Goal: Task Accomplishment & Management: Manage account settings

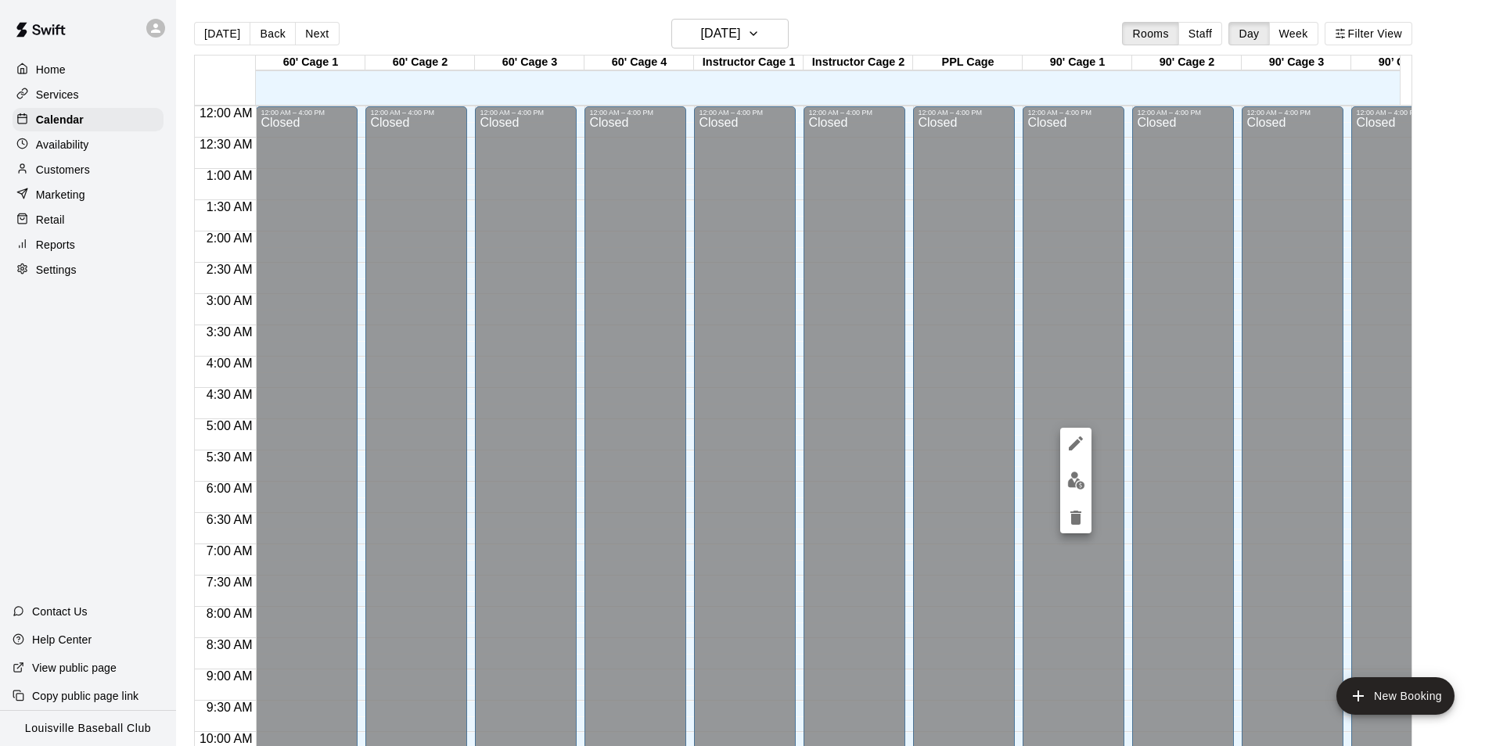
scroll to position [795, 733]
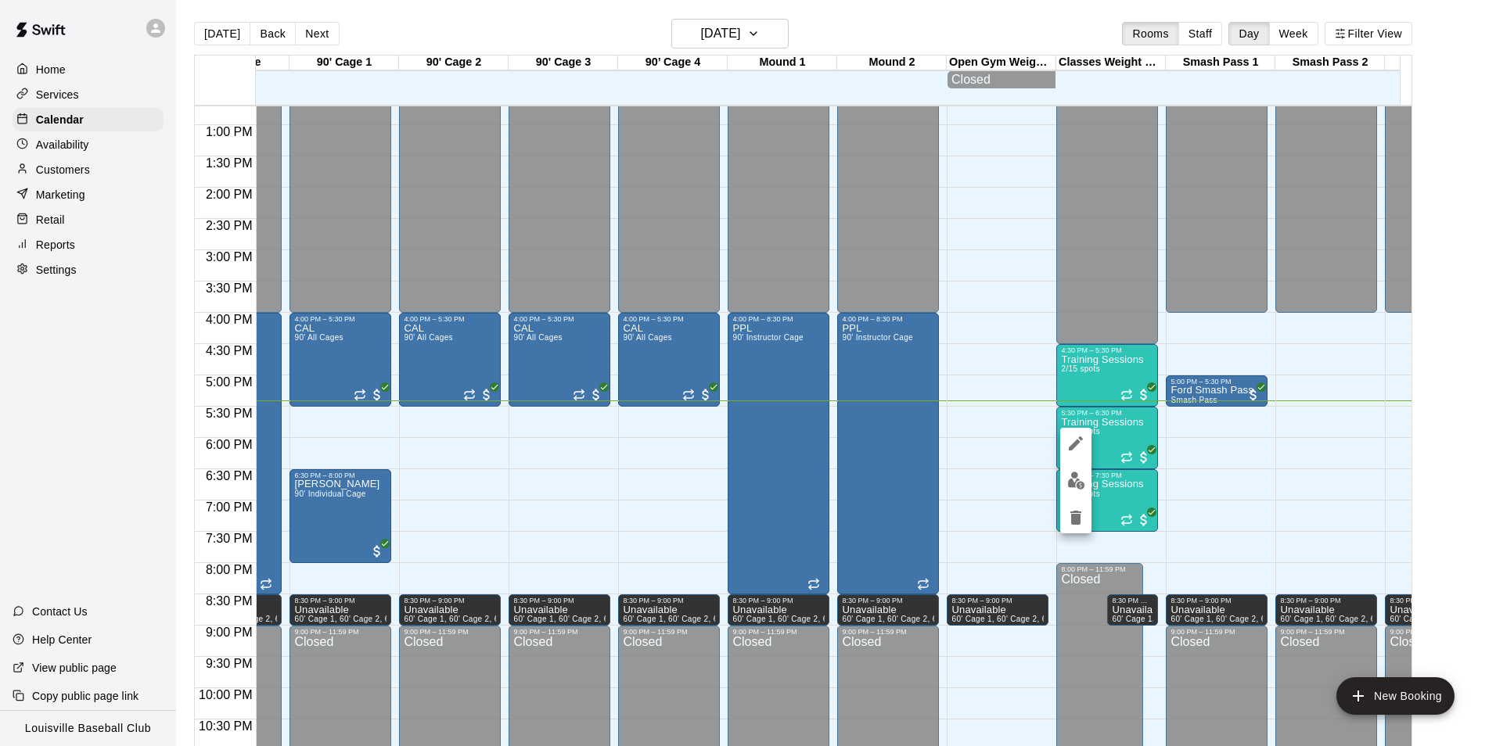
click at [1074, 492] on button "edit" at bounding box center [1075, 481] width 31 height 31
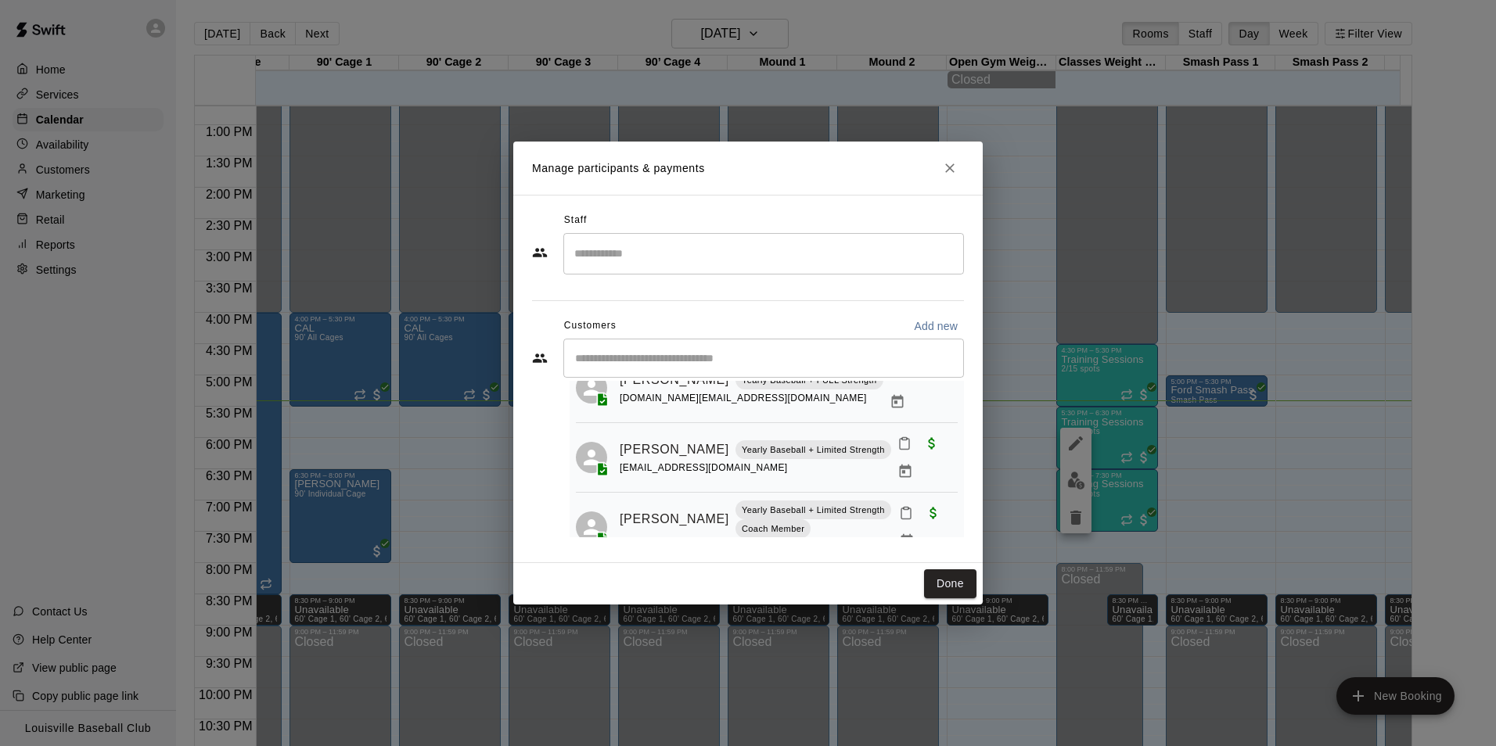
scroll to position [84, 0]
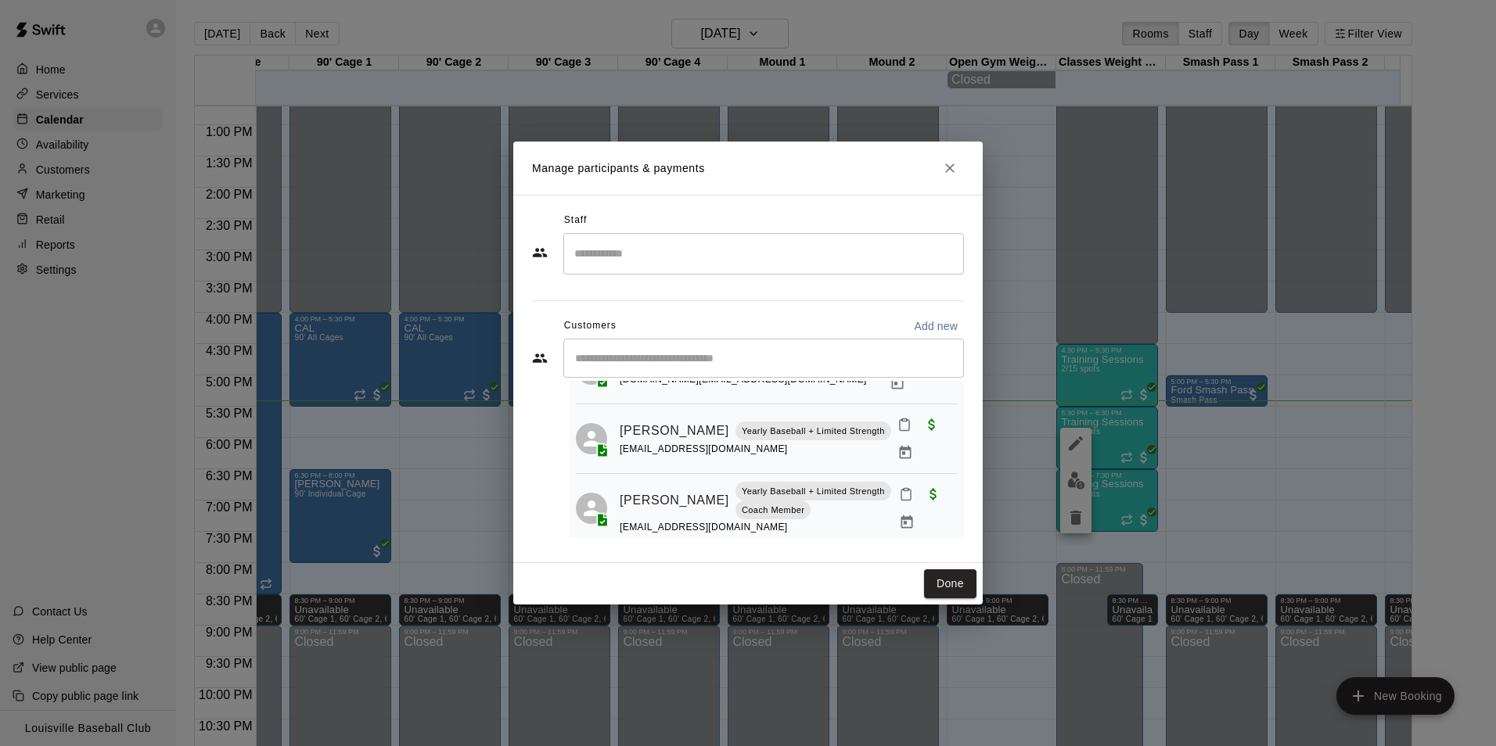
click at [788, 520] on div "[EMAIL_ADDRESS][DOMAIN_NAME]" at bounding box center [756, 528] width 273 height 16
click at [899, 487] on icon "Mark attendance" at bounding box center [906, 494] width 14 height 14
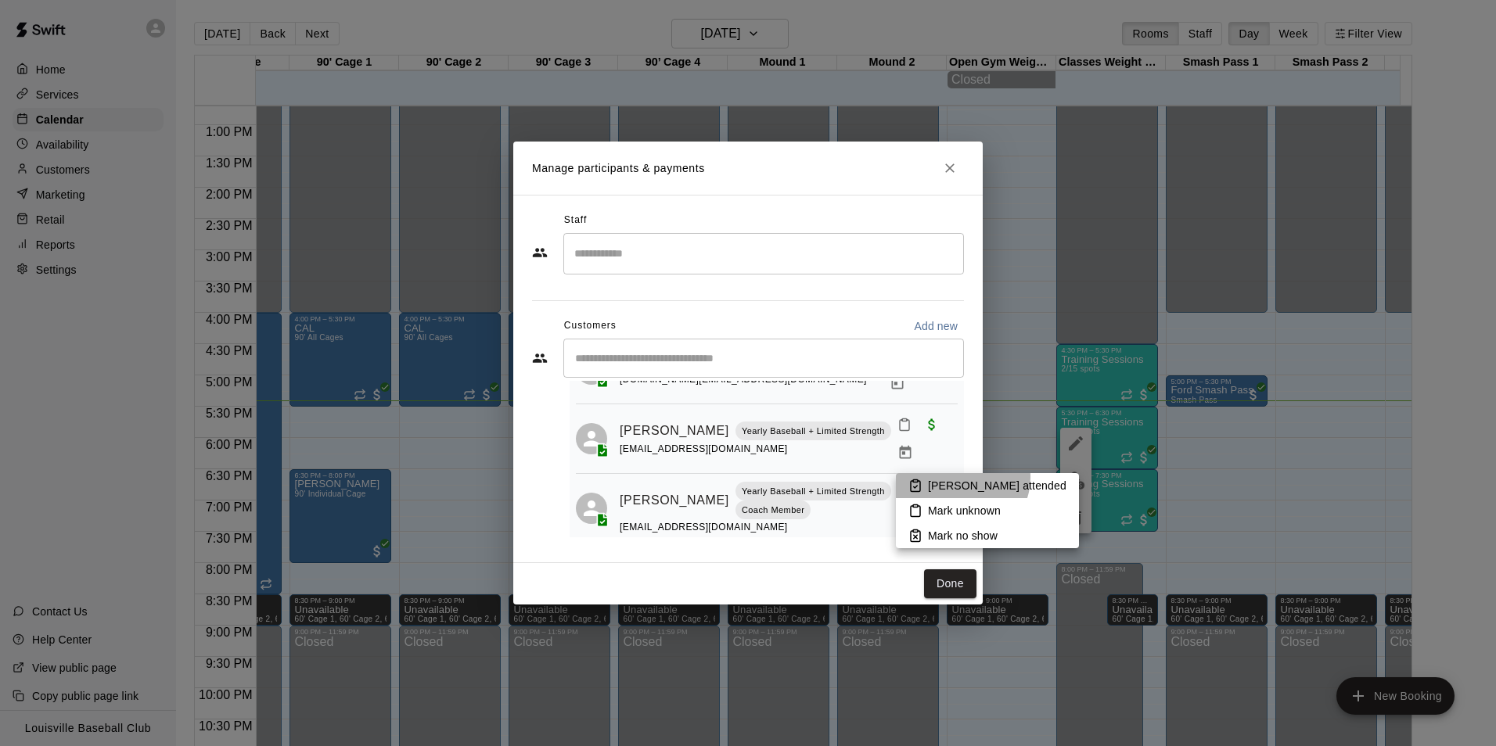
click at [961, 477] on li "[PERSON_NAME] attended" at bounding box center [987, 485] width 183 height 25
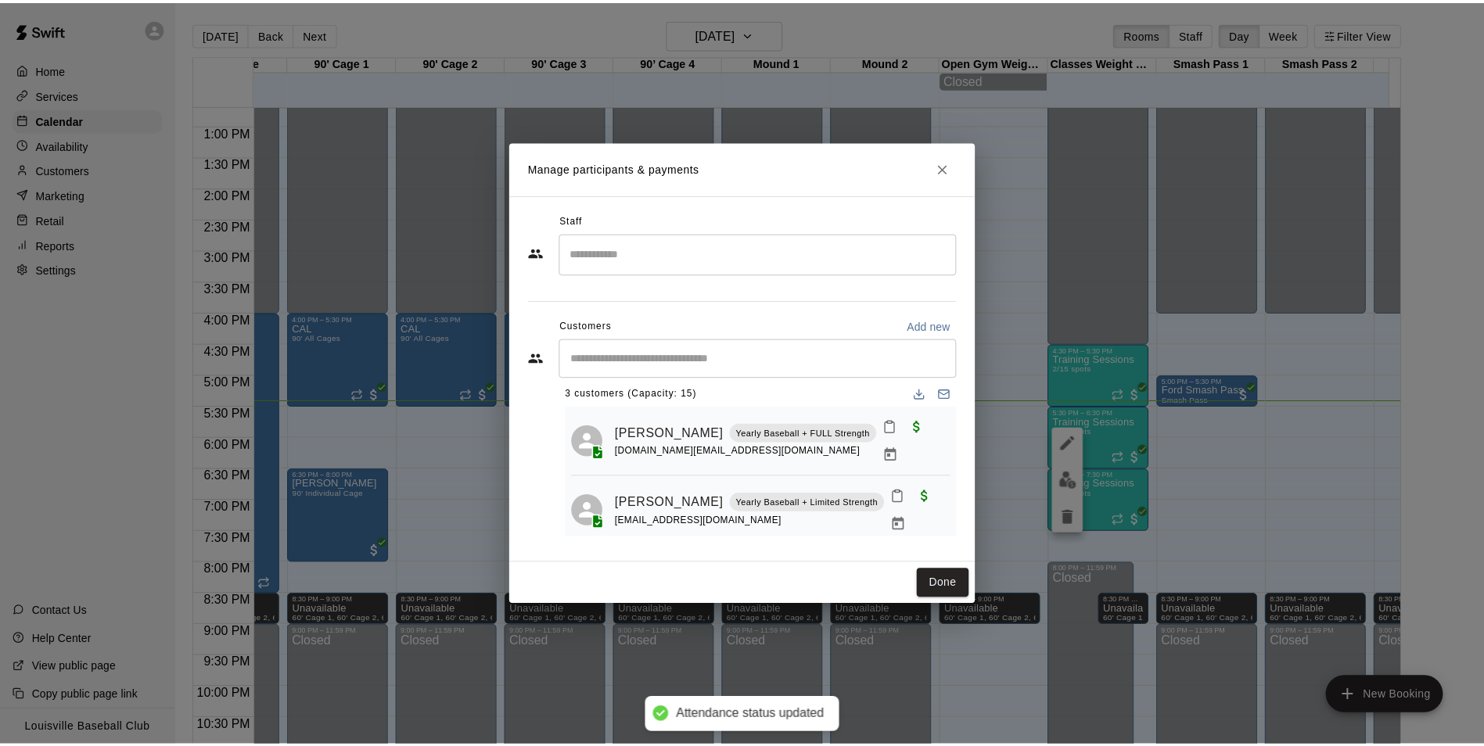
scroll to position [0, 0]
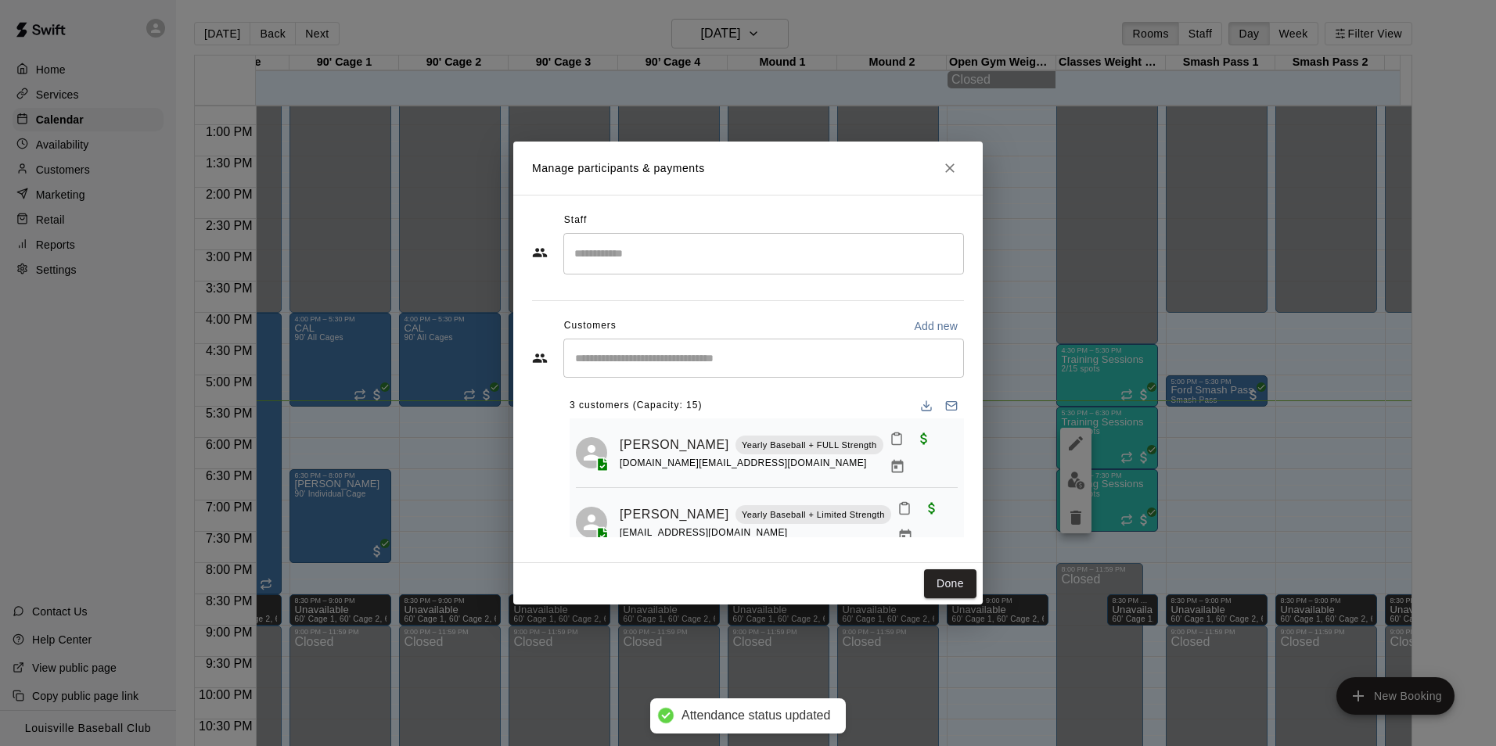
click at [890, 440] on icon "Mark attendance" at bounding box center [897, 439] width 14 height 14
click at [937, 441] on li "[PERSON_NAME] attended" at bounding box center [973, 449] width 183 height 25
click at [949, 578] on button "Done" at bounding box center [950, 584] width 52 height 29
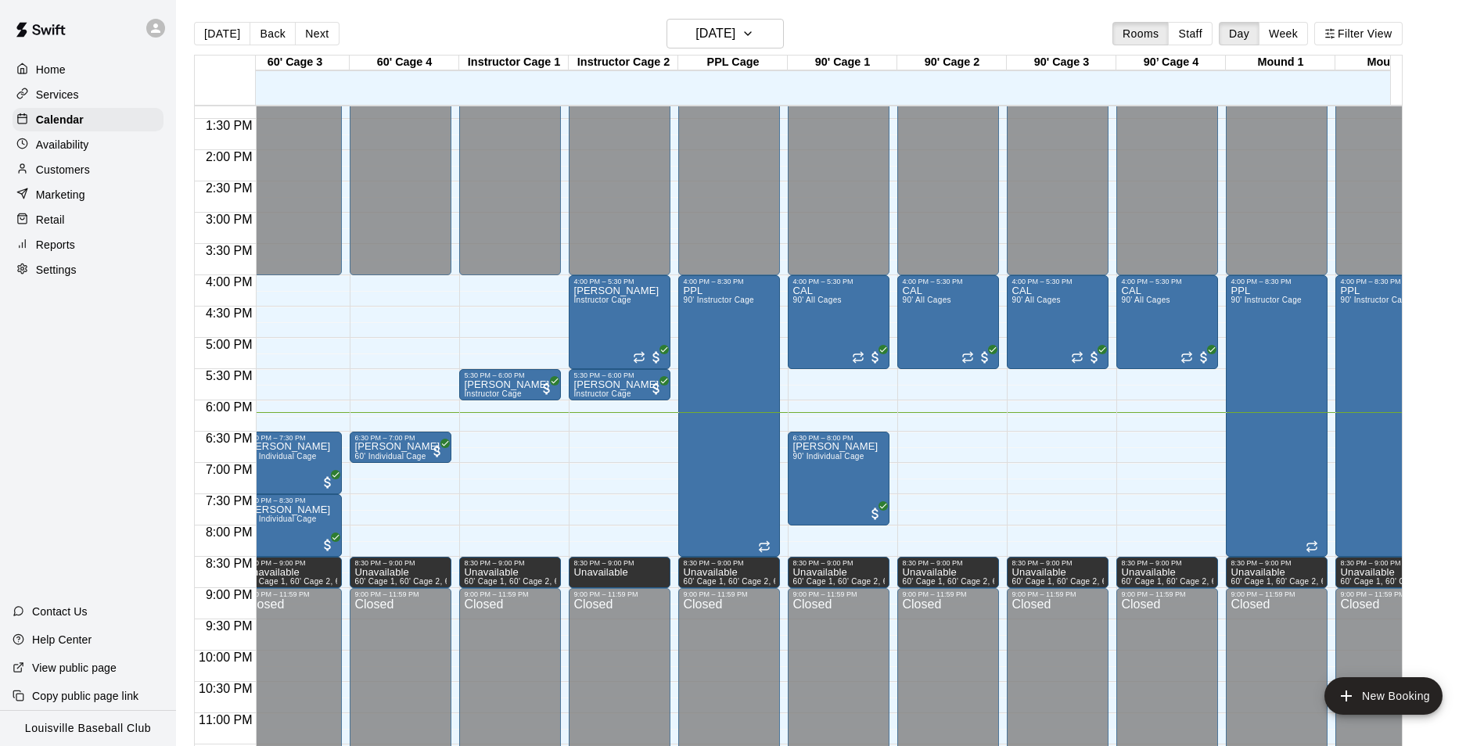
scroll to position [0, 233]
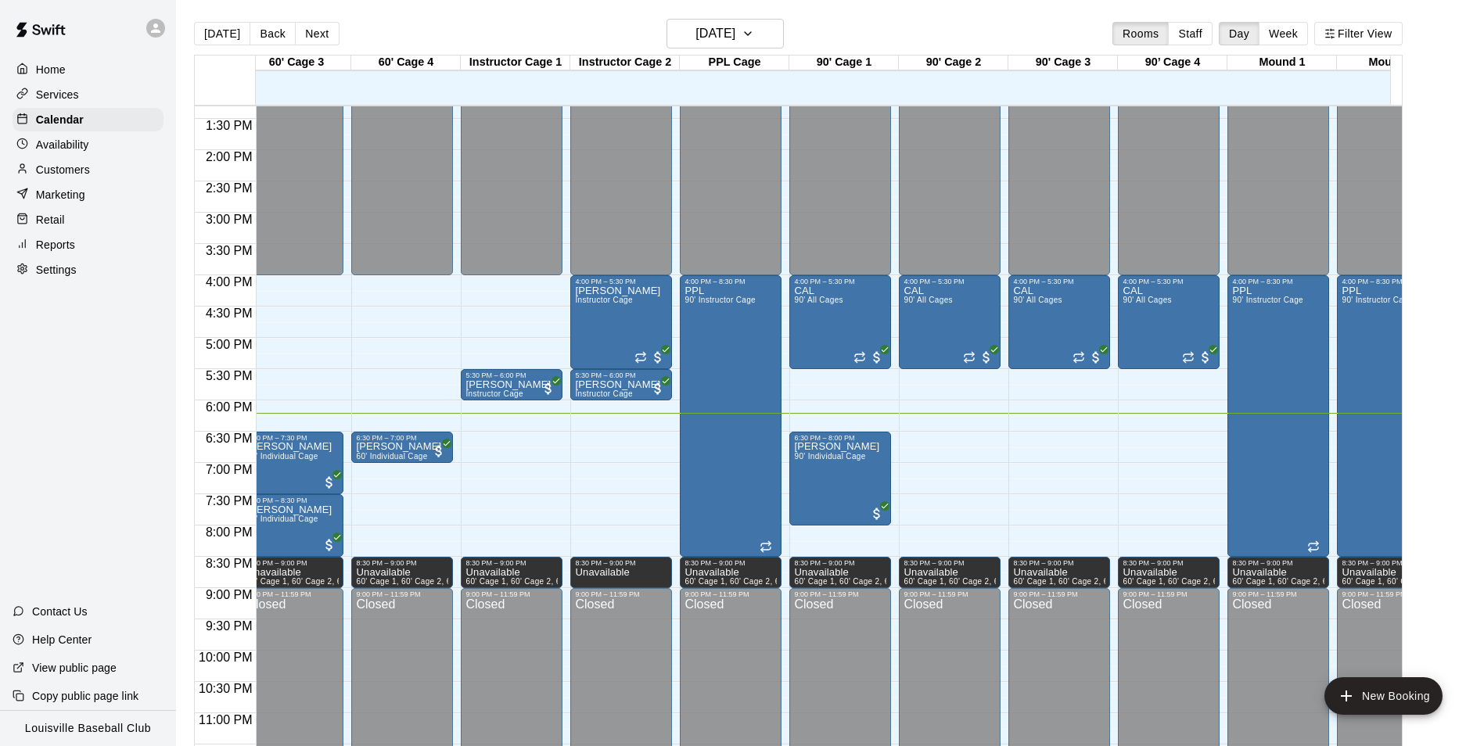
click at [110, 174] on div "Customers" at bounding box center [88, 169] width 151 height 23
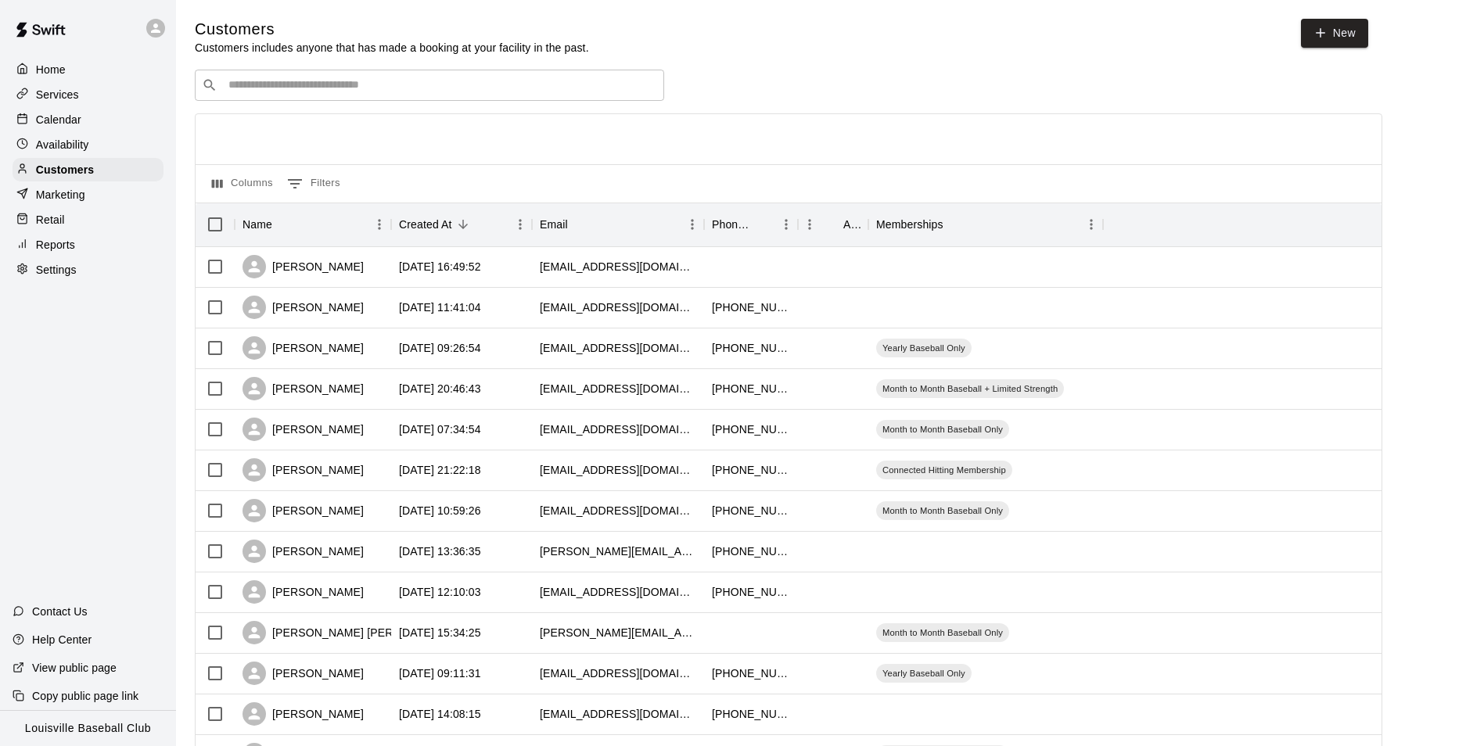
click at [433, 88] on input "Search customers by name or email" at bounding box center [440, 85] width 433 height 16
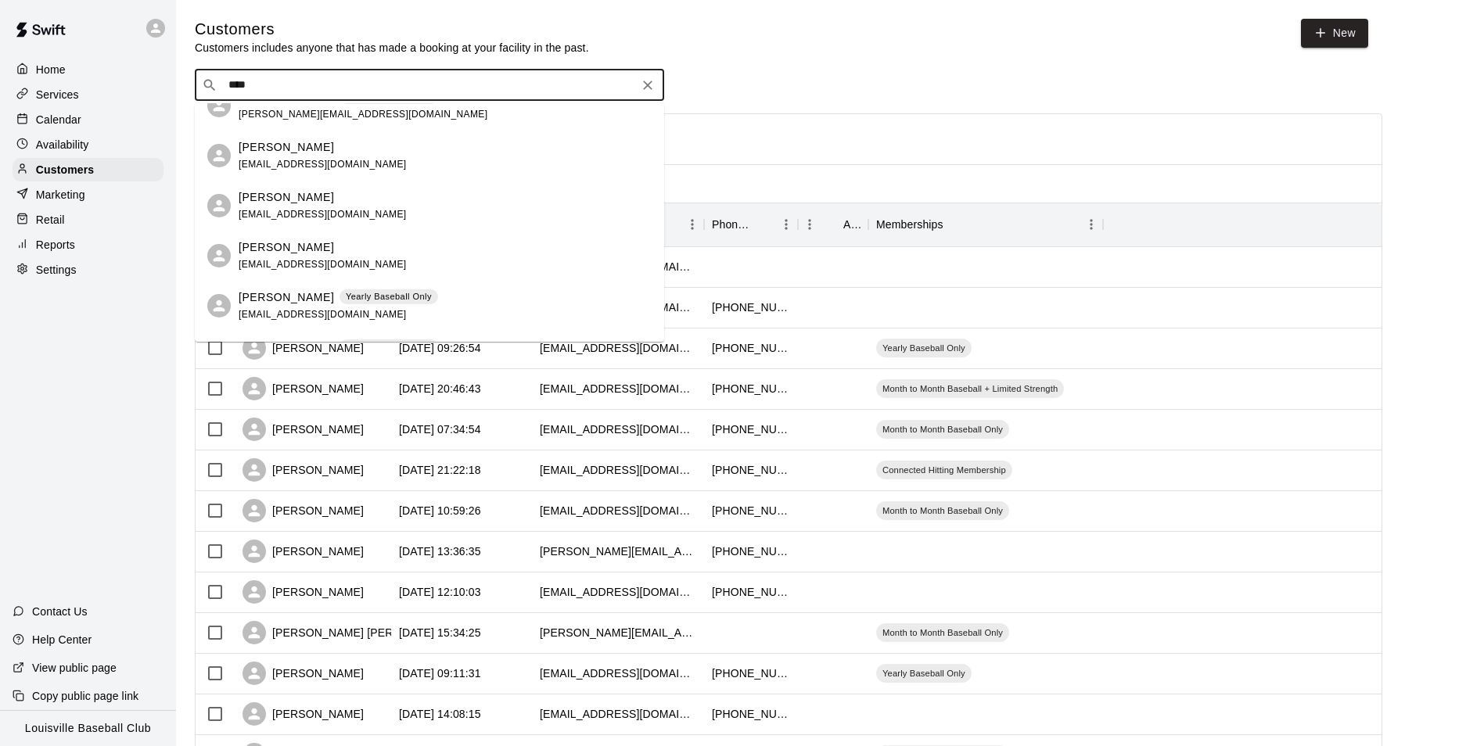
scroll to position [513, 0]
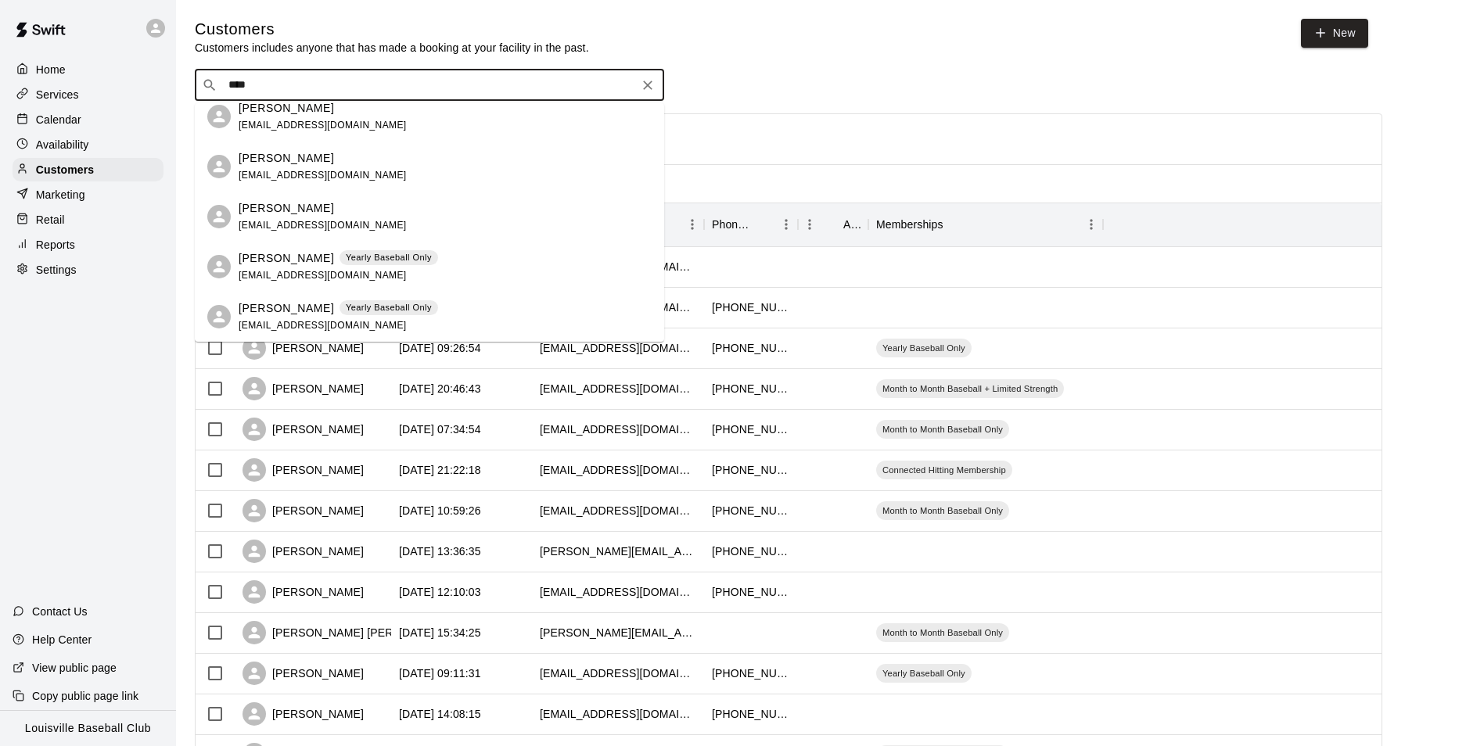
type input "****"
click at [109, 131] on div "Calendar" at bounding box center [88, 119] width 151 height 23
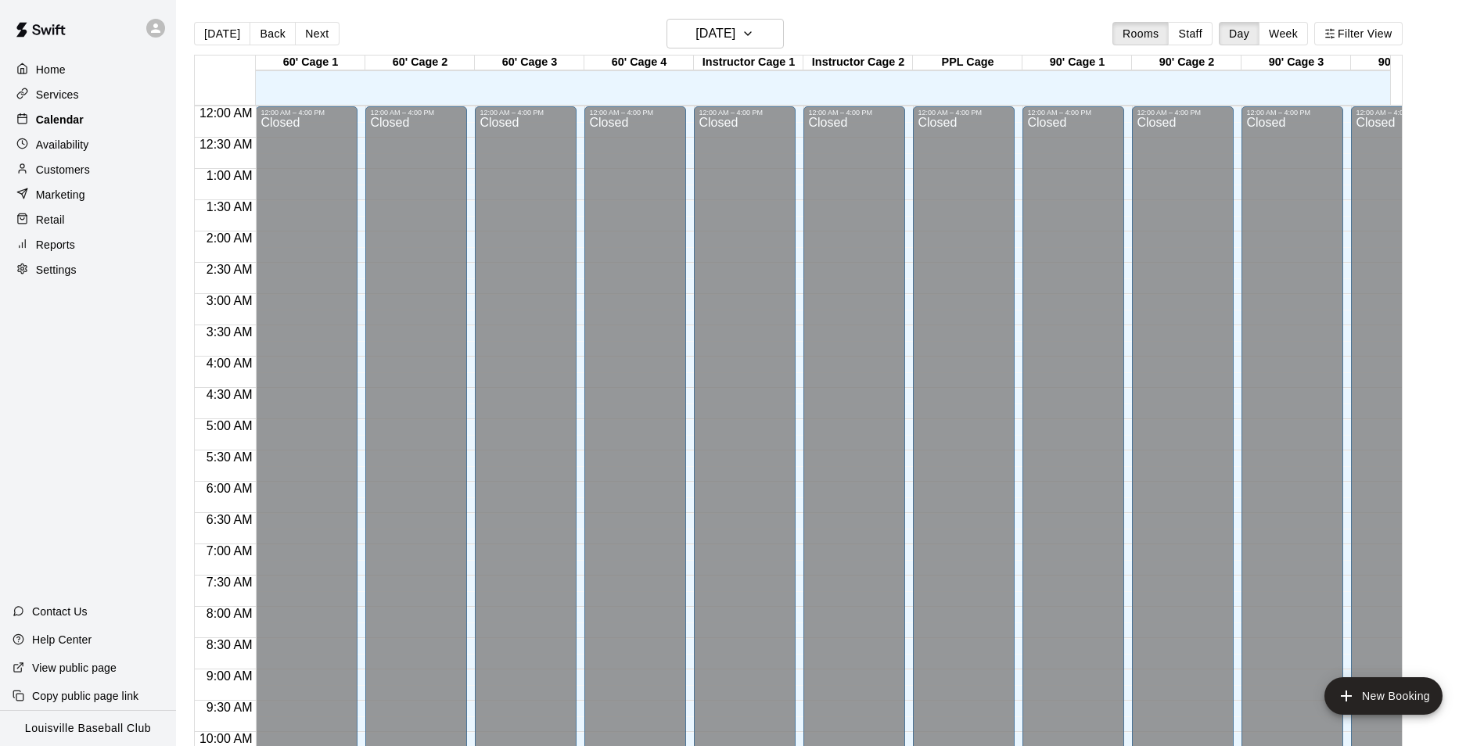
scroll to position [795, 0]
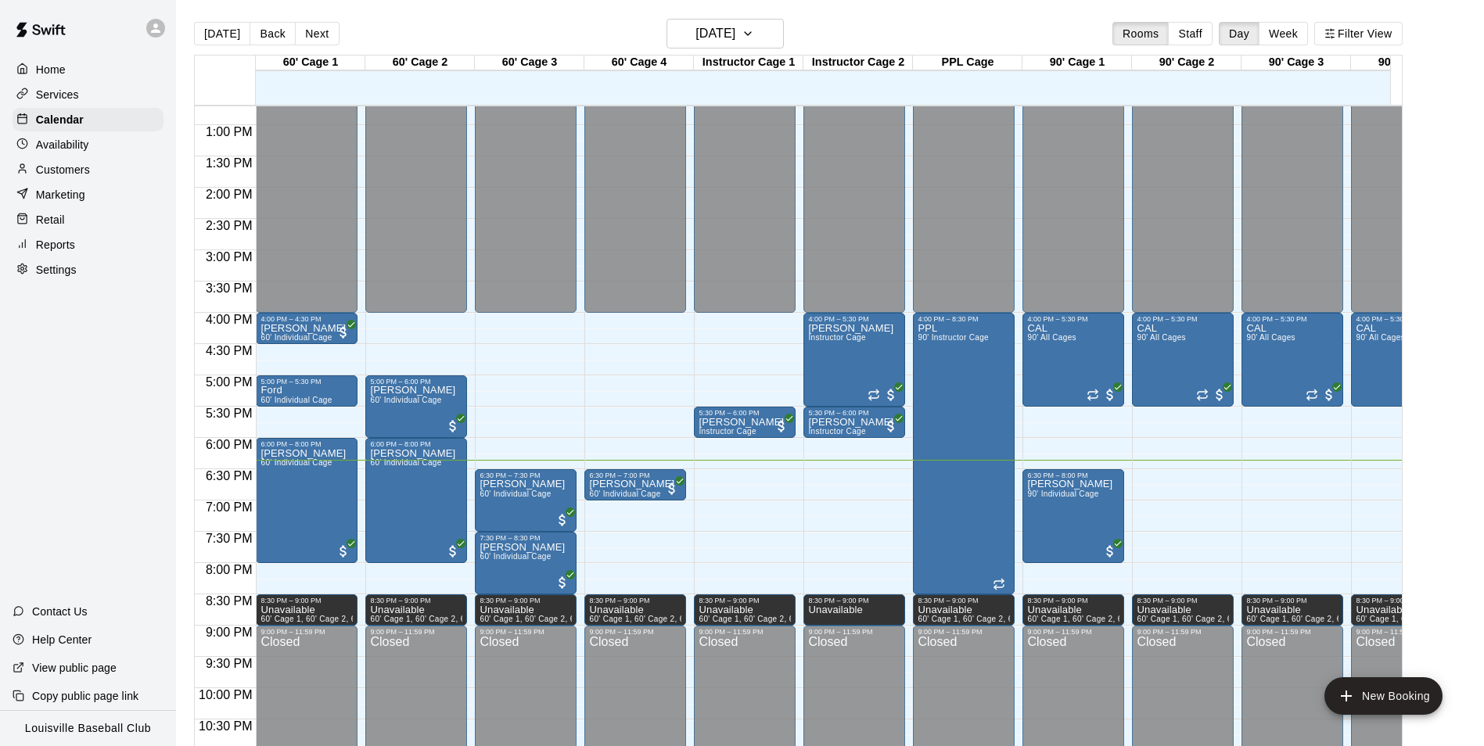
click at [94, 168] on div "Customers" at bounding box center [88, 169] width 151 height 23
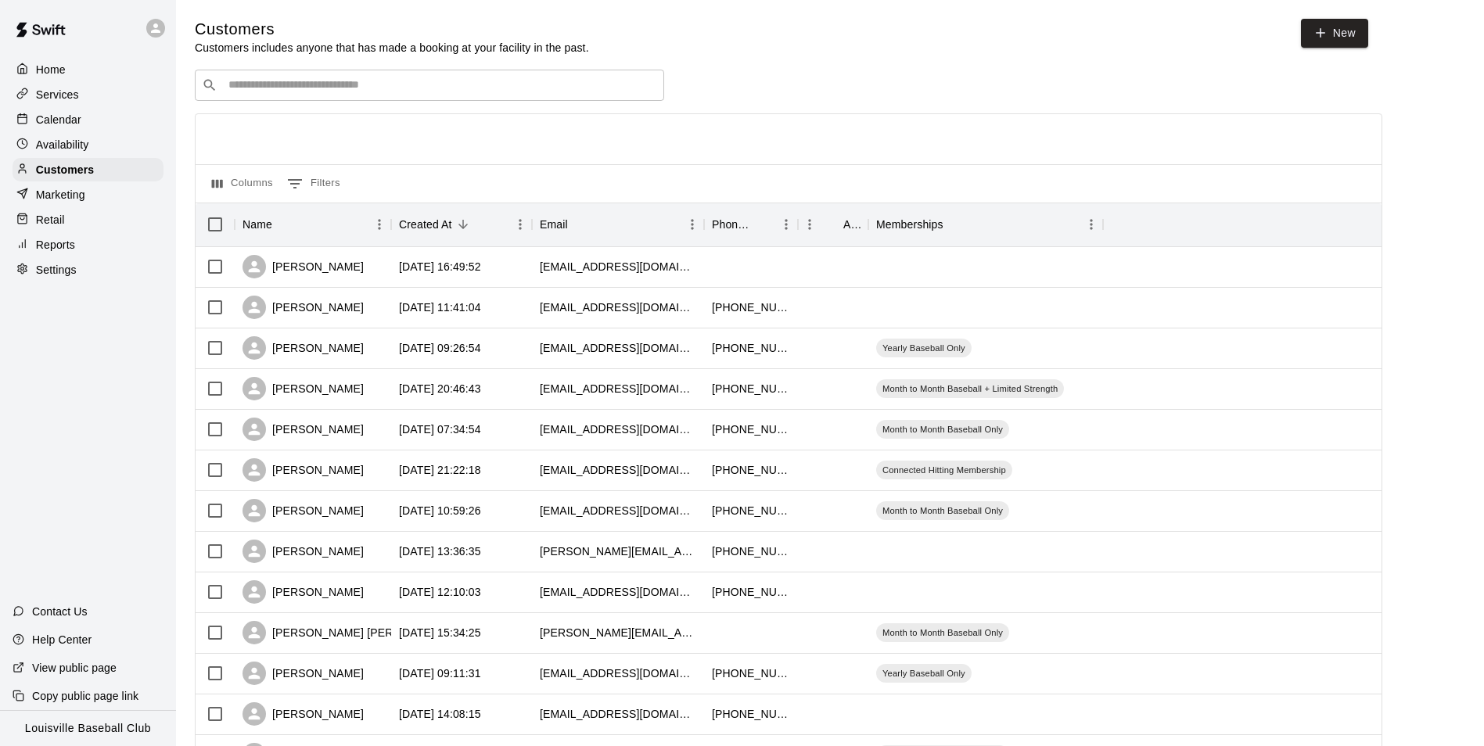
click at [433, 79] on input "Search customers by name or email" at bounding box center [440, 85] width 433 height 16
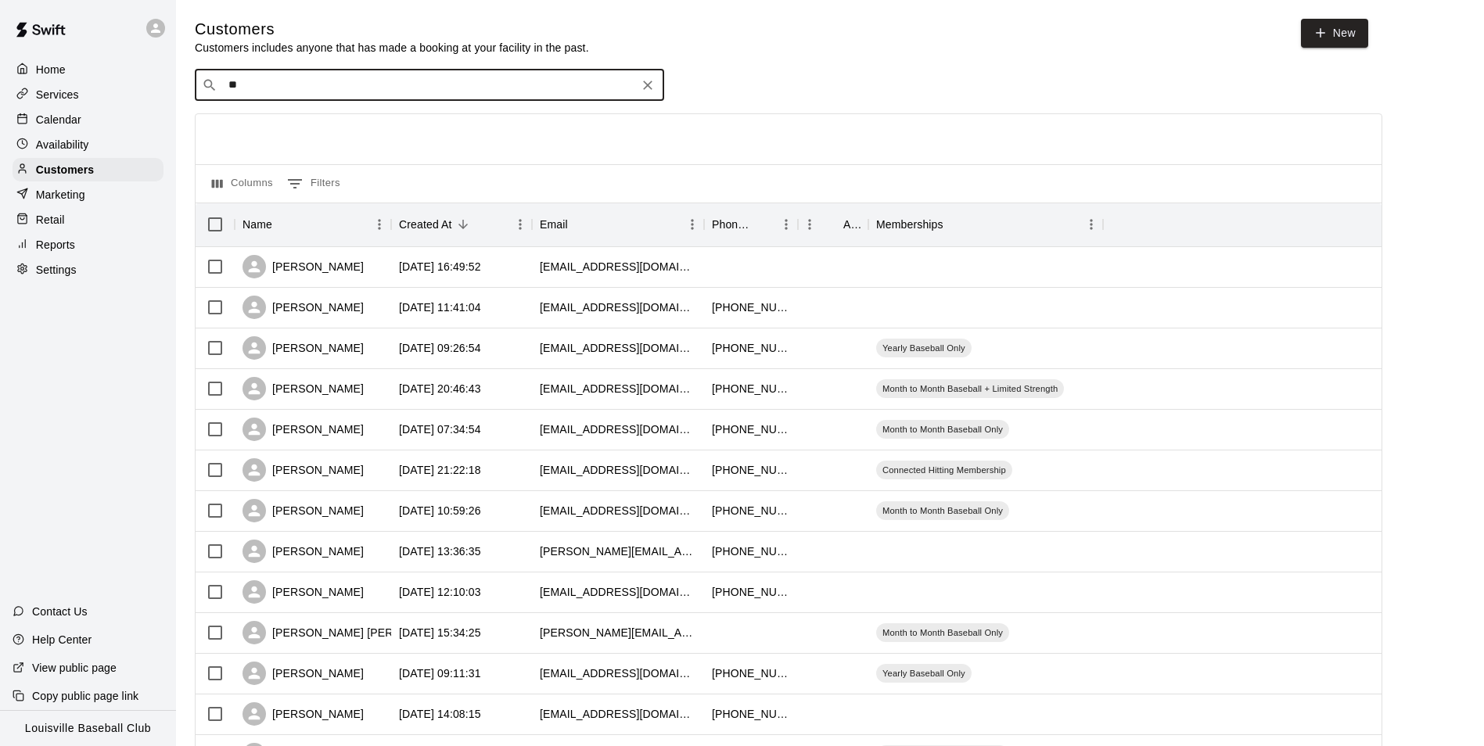
type input "***"
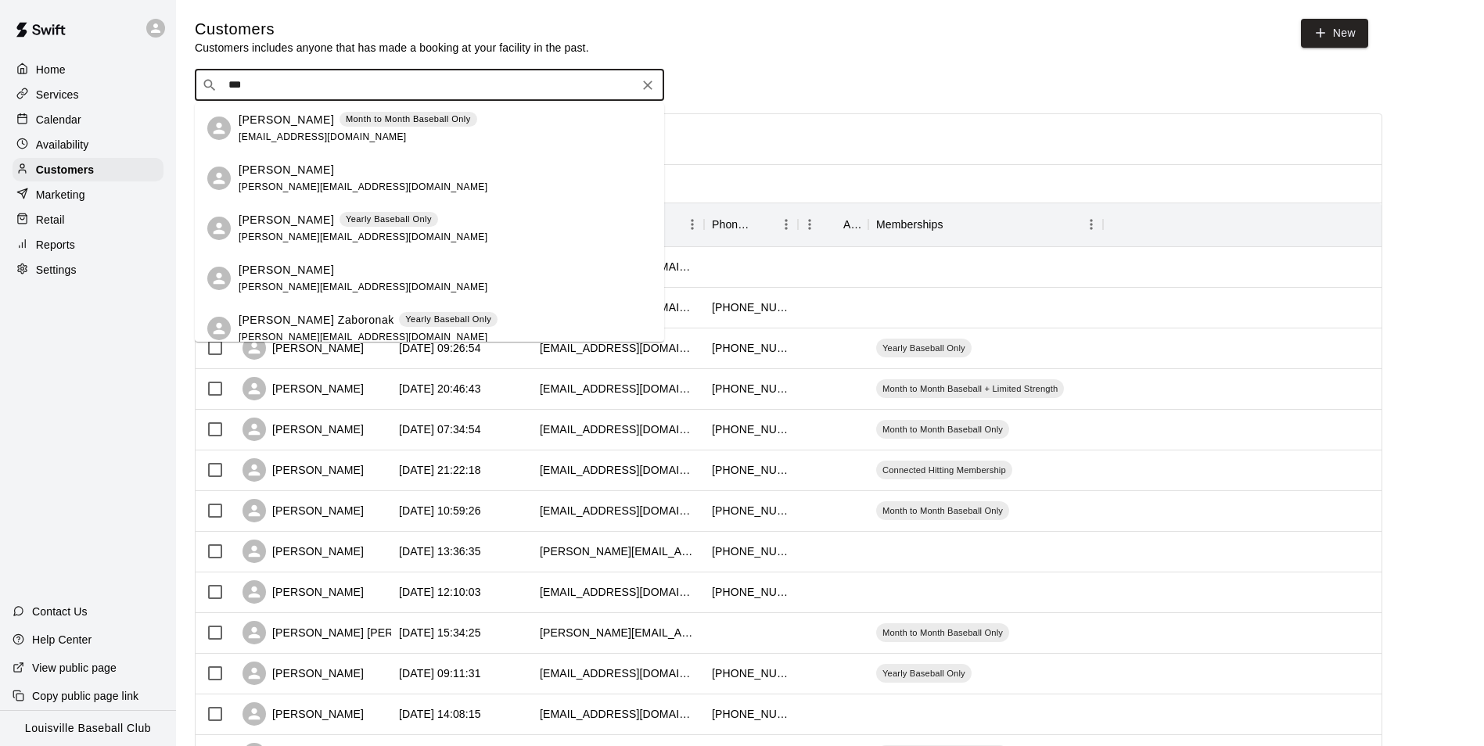
click at [574, 122] on div "[PERSON_NAME] Month to Month Baseball Only [EMAIL_ADDRESS][DOMAIN_NAME]" at bounding box center [445, 129] width 413 height 34
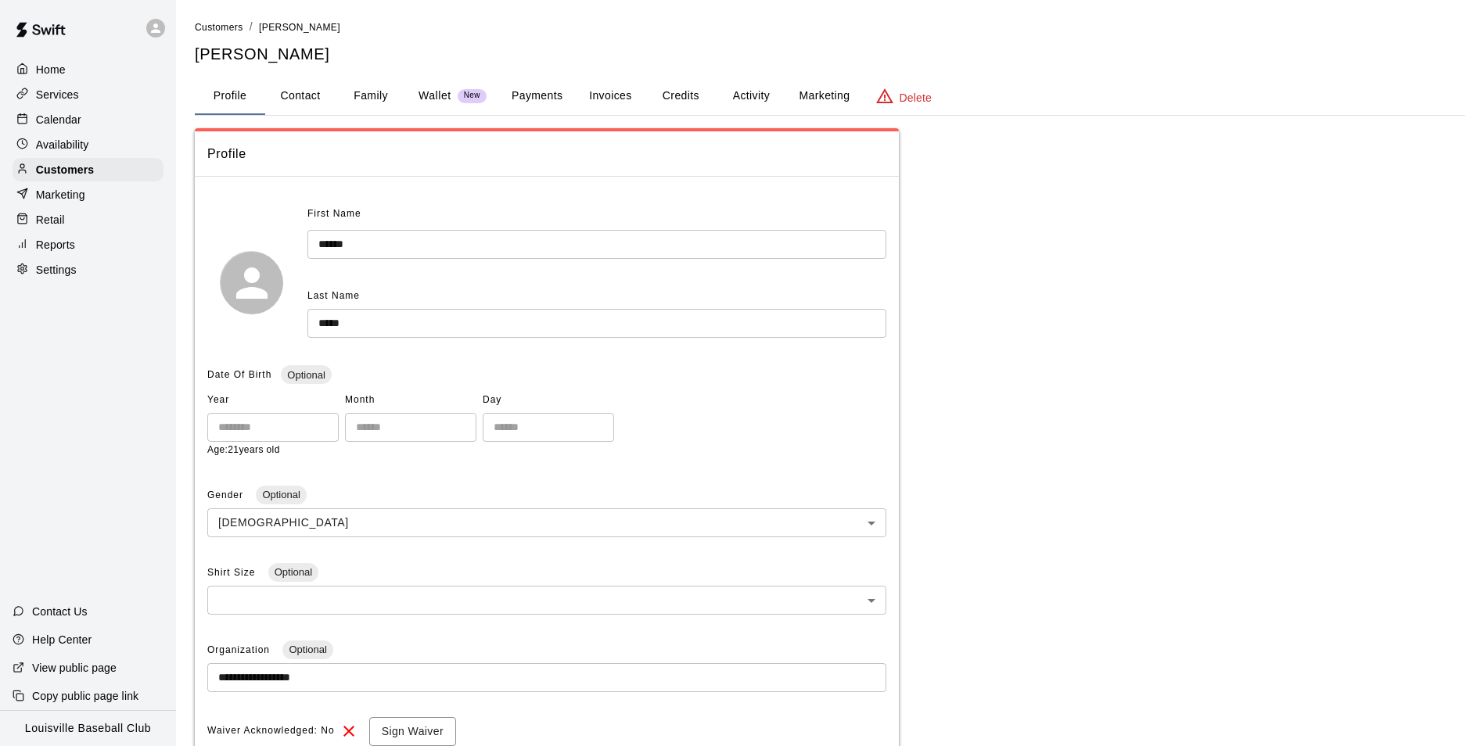
click at [763, 95] on button "Activity" at bounding box center [751, 96] width 70 height 38
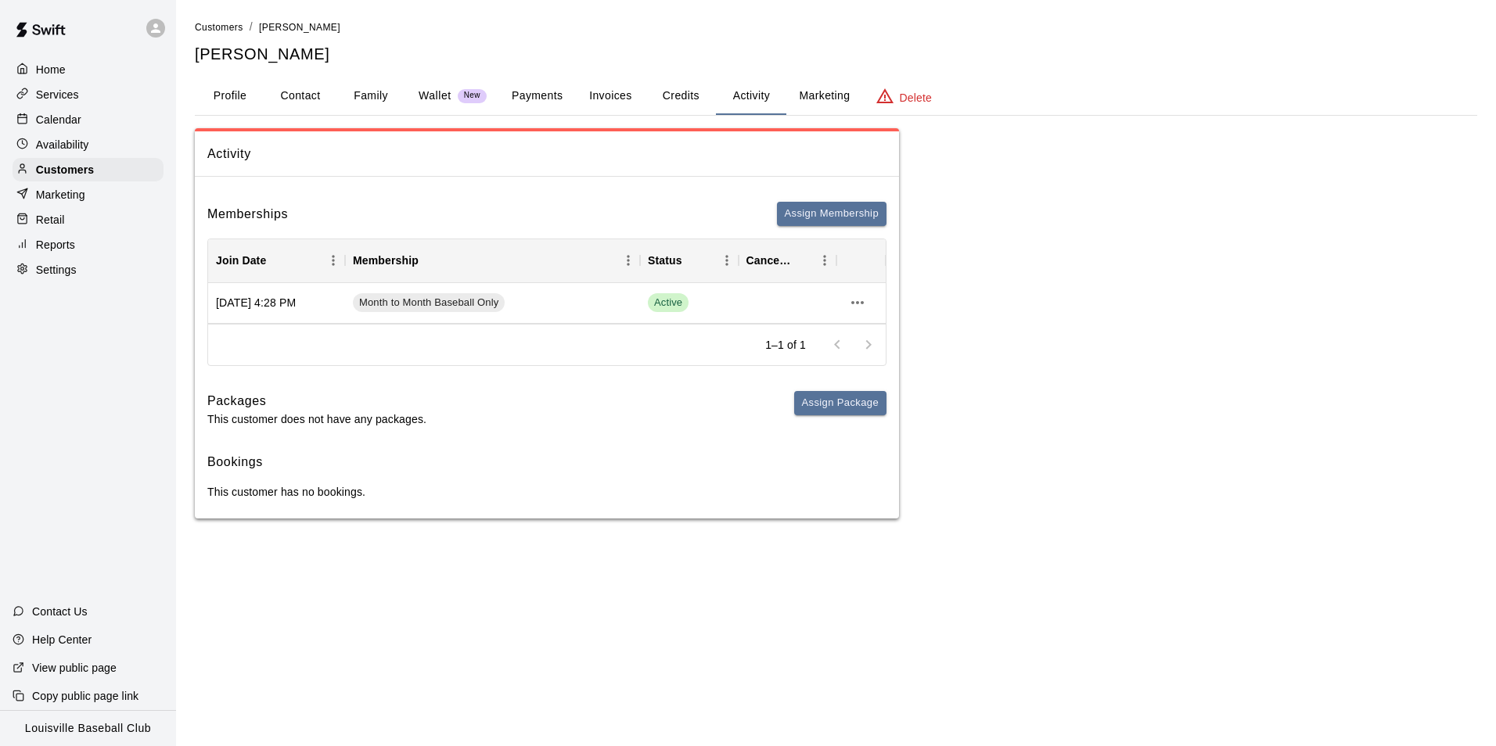
click at [92, 116] on div "Calendar" at bounding box center [88, 119] width 151 height 23
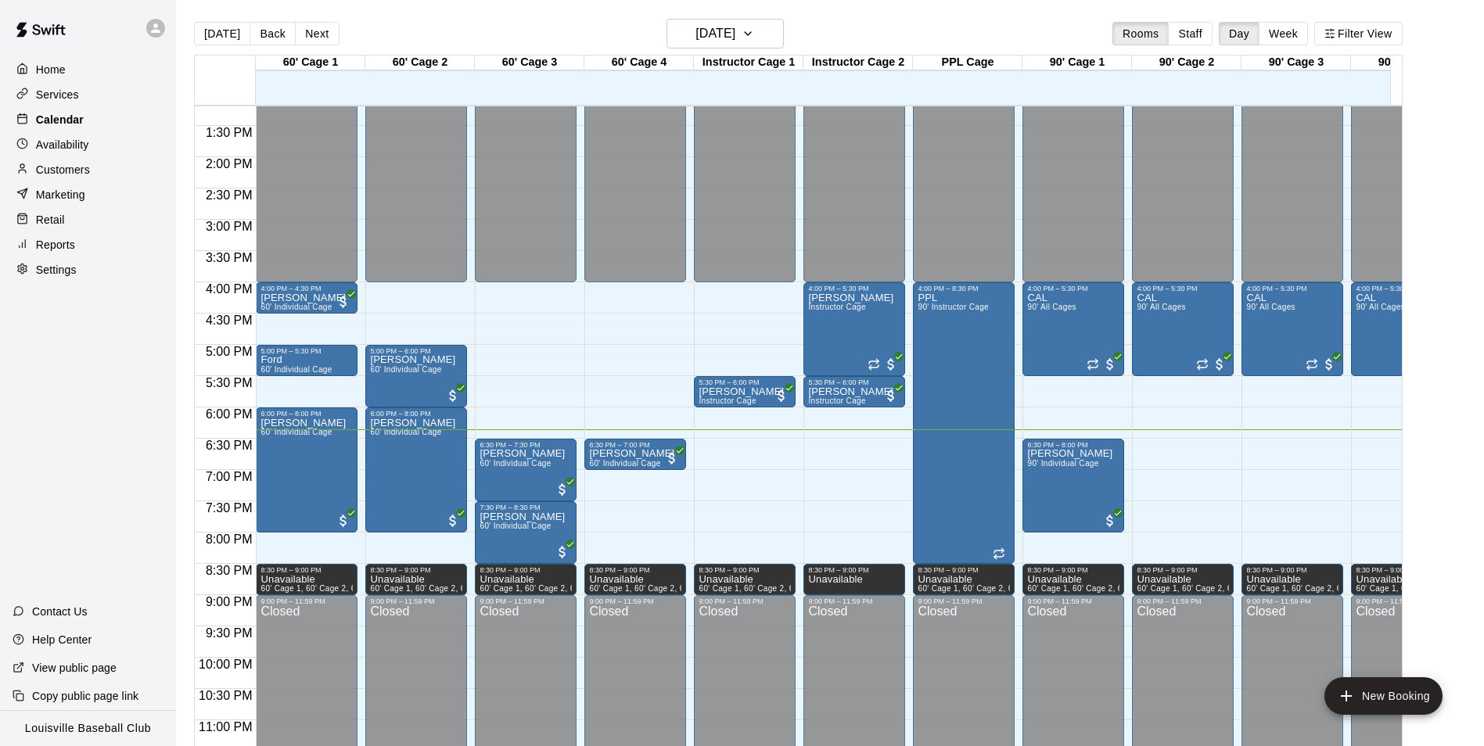
scroll to position [826, 0]
click at [736, 27] on h6 "[DATE]" at bounding box center [716, 34] width 40 height 22
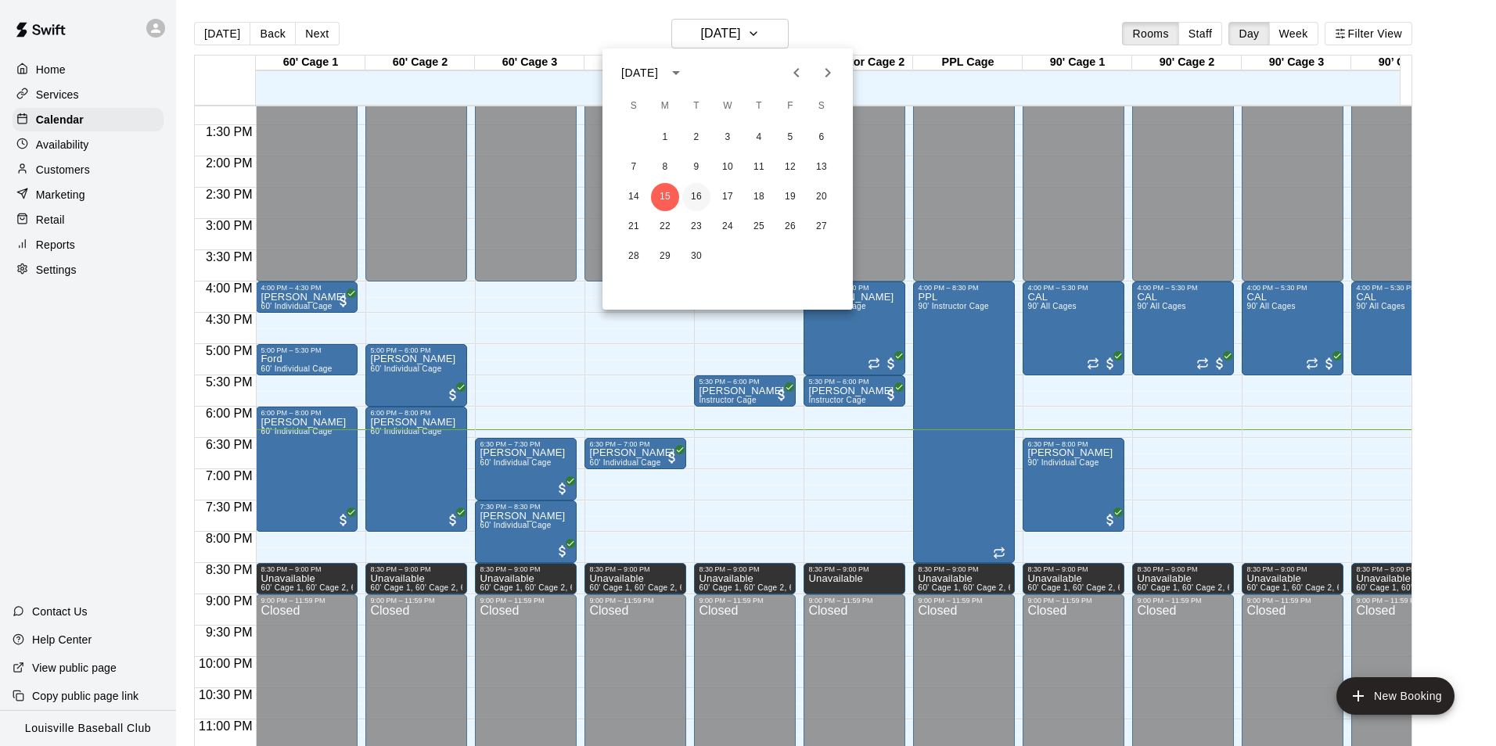
click at [694, 210] on button "16" at bounding box center [696, 197] width 28 height 28
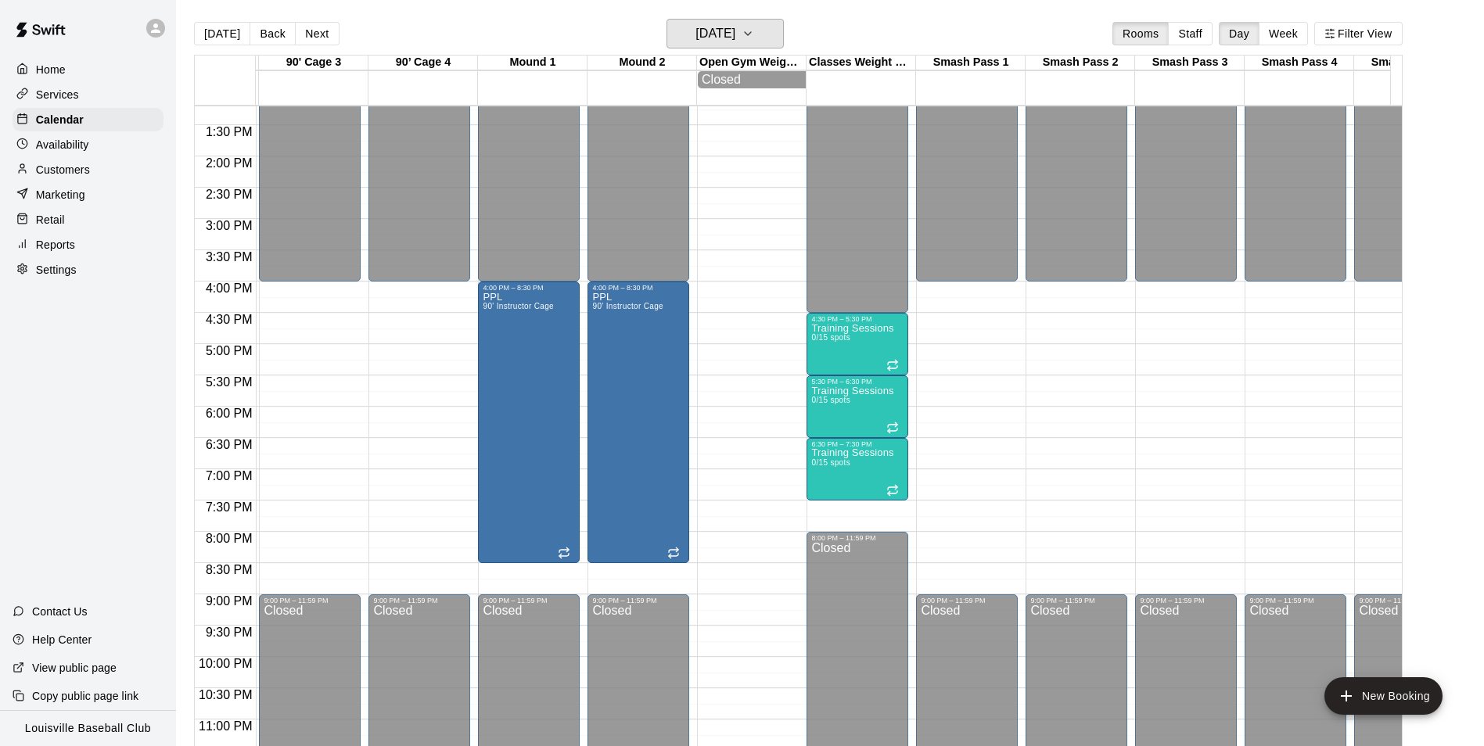
scroll to position [0, 1153]
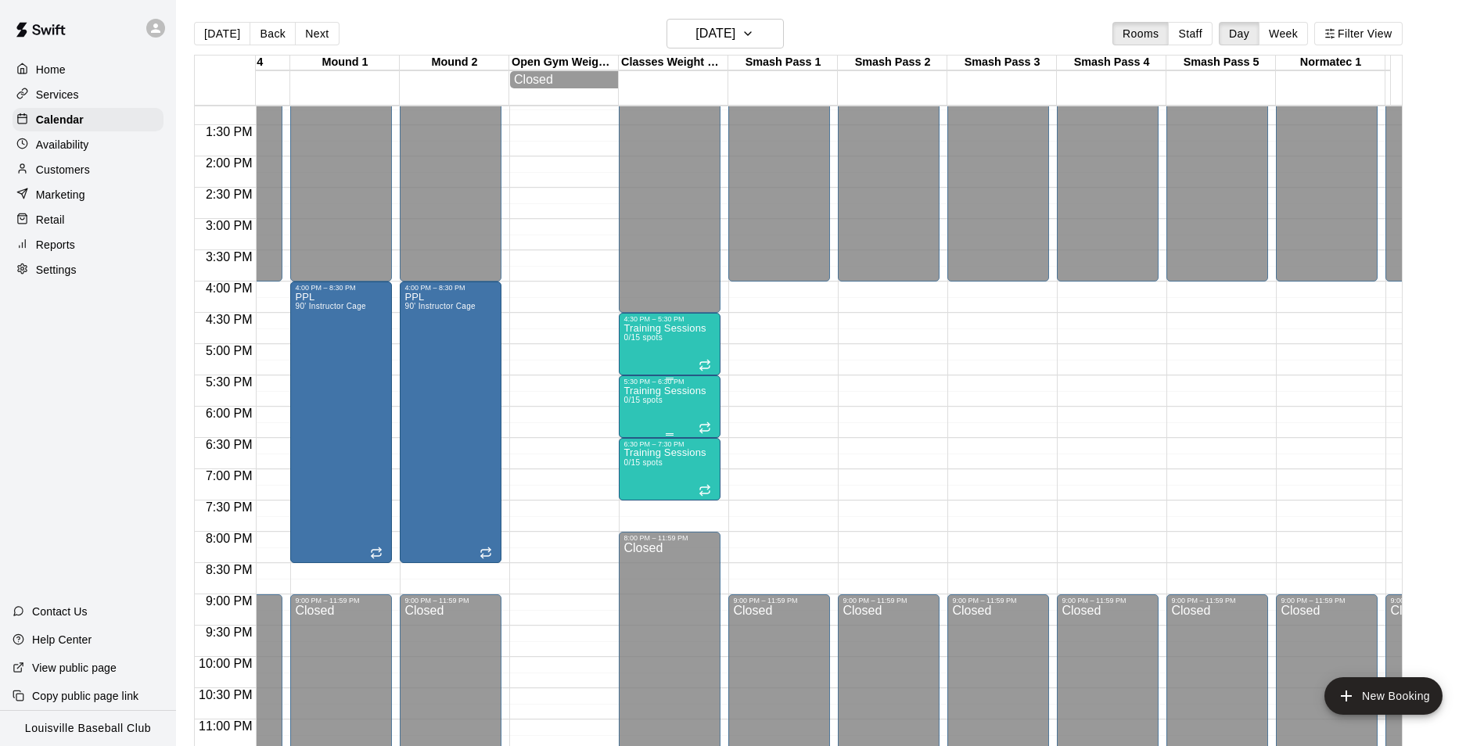
click at [644, 405] on span "0/15 spots" at bounding box center [643, 400] width 38 height 9
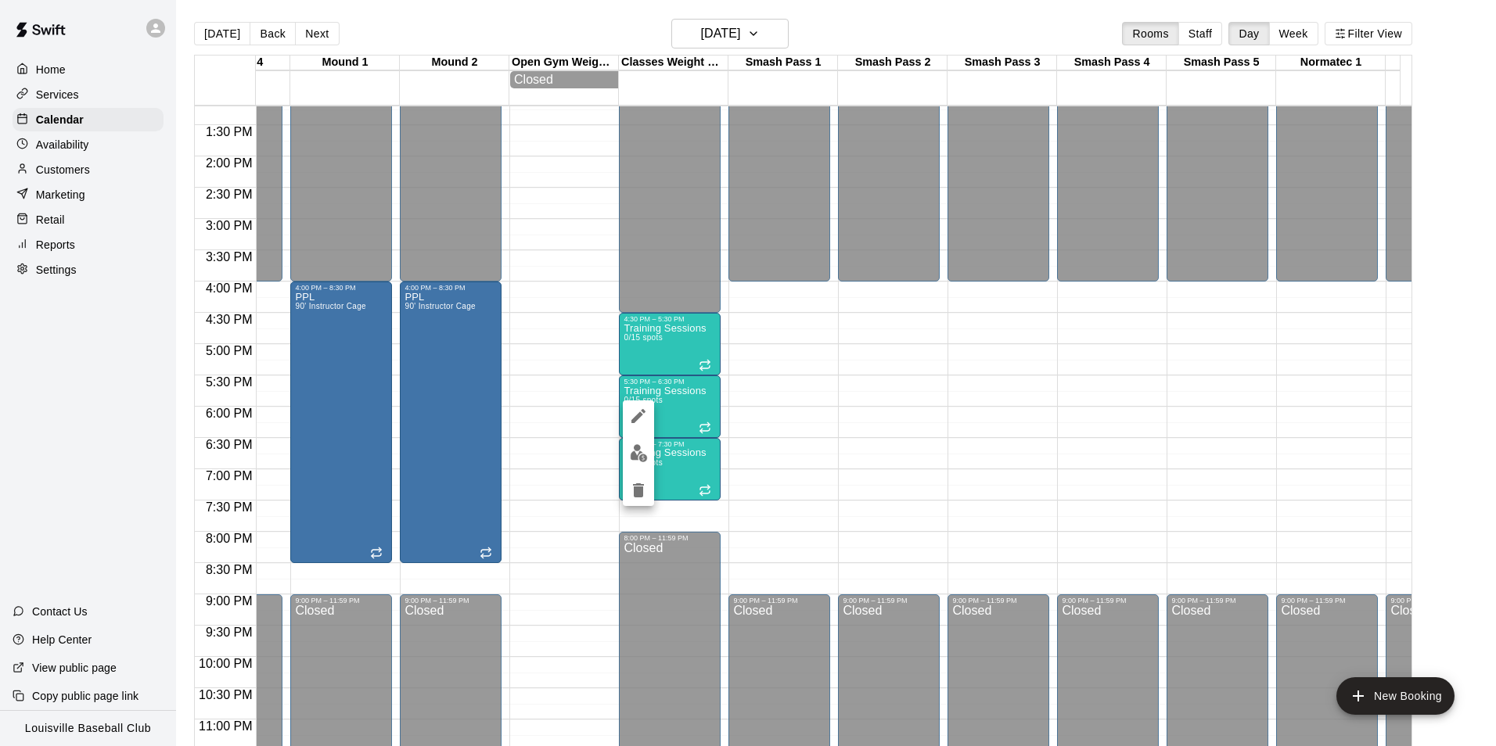
click at [642, 441] on button "edit" at bounding box center [638, 453] width 31 height 31
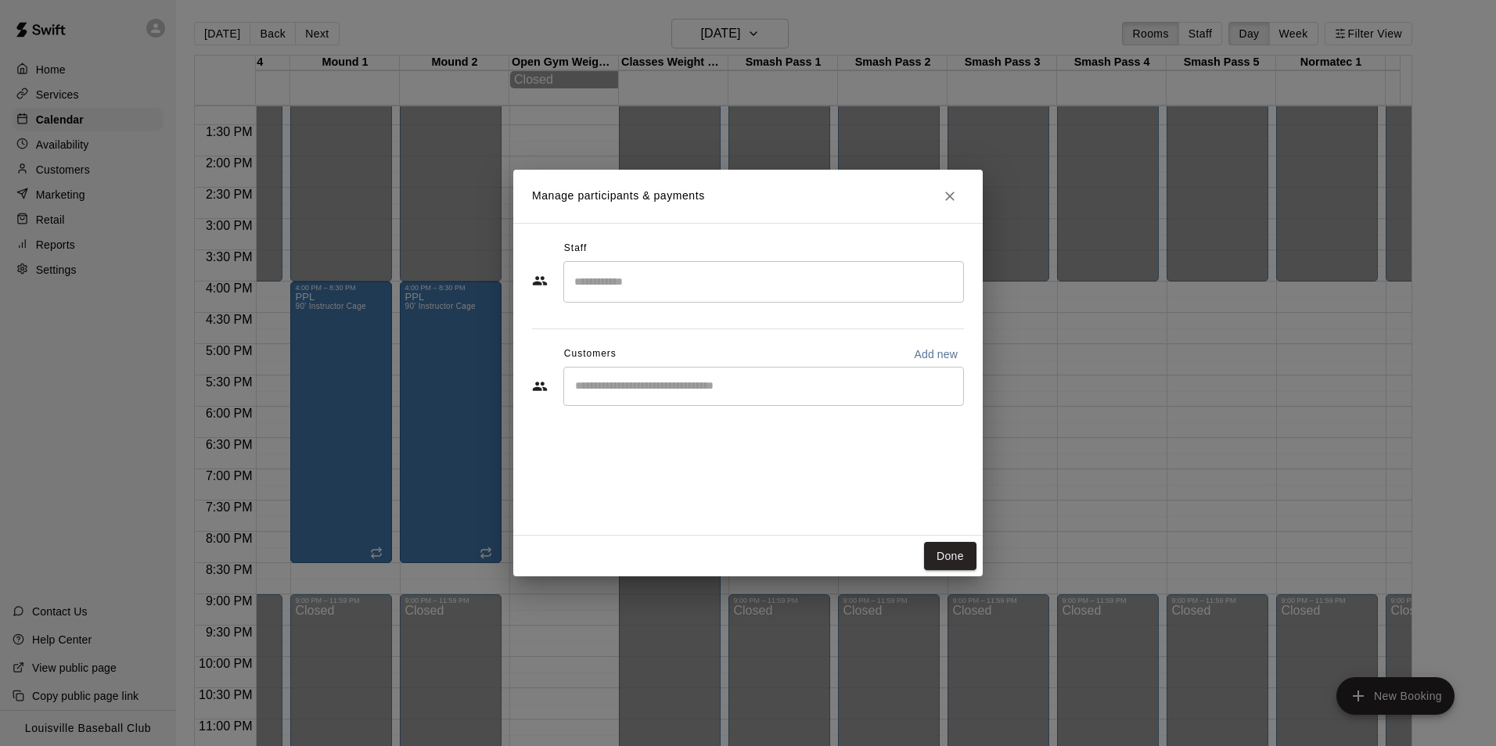
click at [689, 389] on input "Start typing to search customers..." at bounding box center [763, 387] width 387 height 16
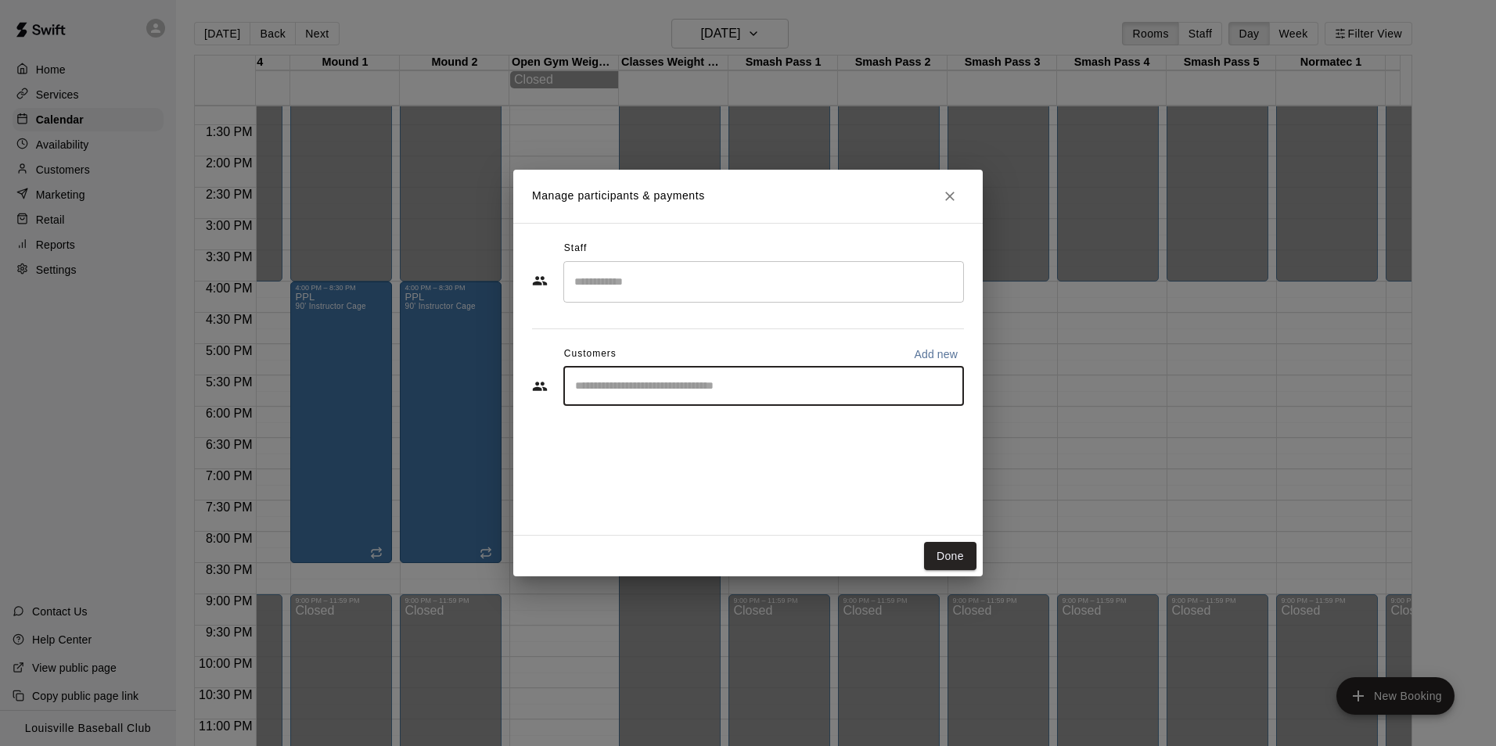
click at [688, 390] on input "Start typing to search customers..." at bounding box center [763, 387] width 387 height 16
type input "***"
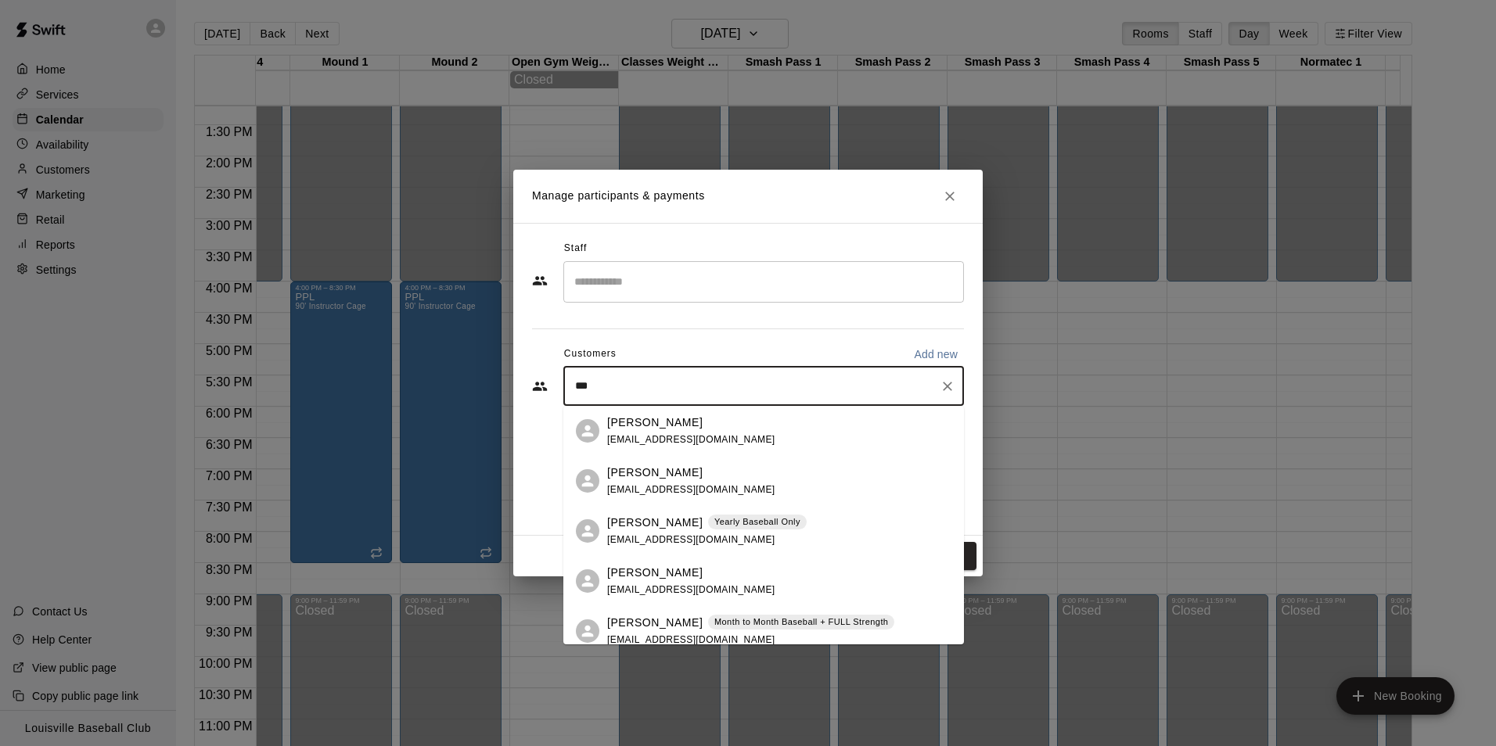
click at [685, 635] on span "[EMAIL_ADDRESS][DOMAIN_NAME]" at bounding box center [691, 640] width 168 height 11
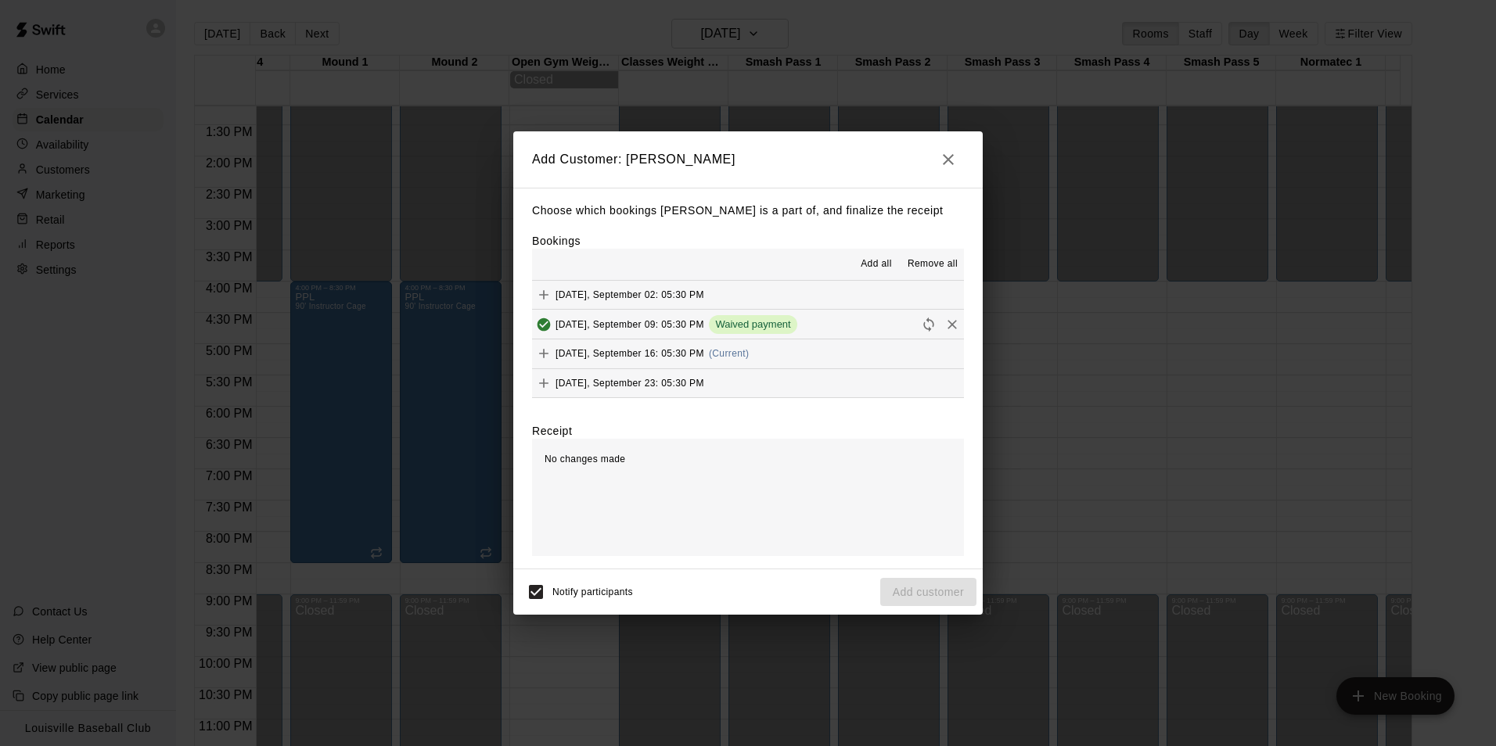
click at [799, 360] on button "[DATE], September 16: 05:30 PM (Current)" at bounding box center [748, 354] width 432 height 29
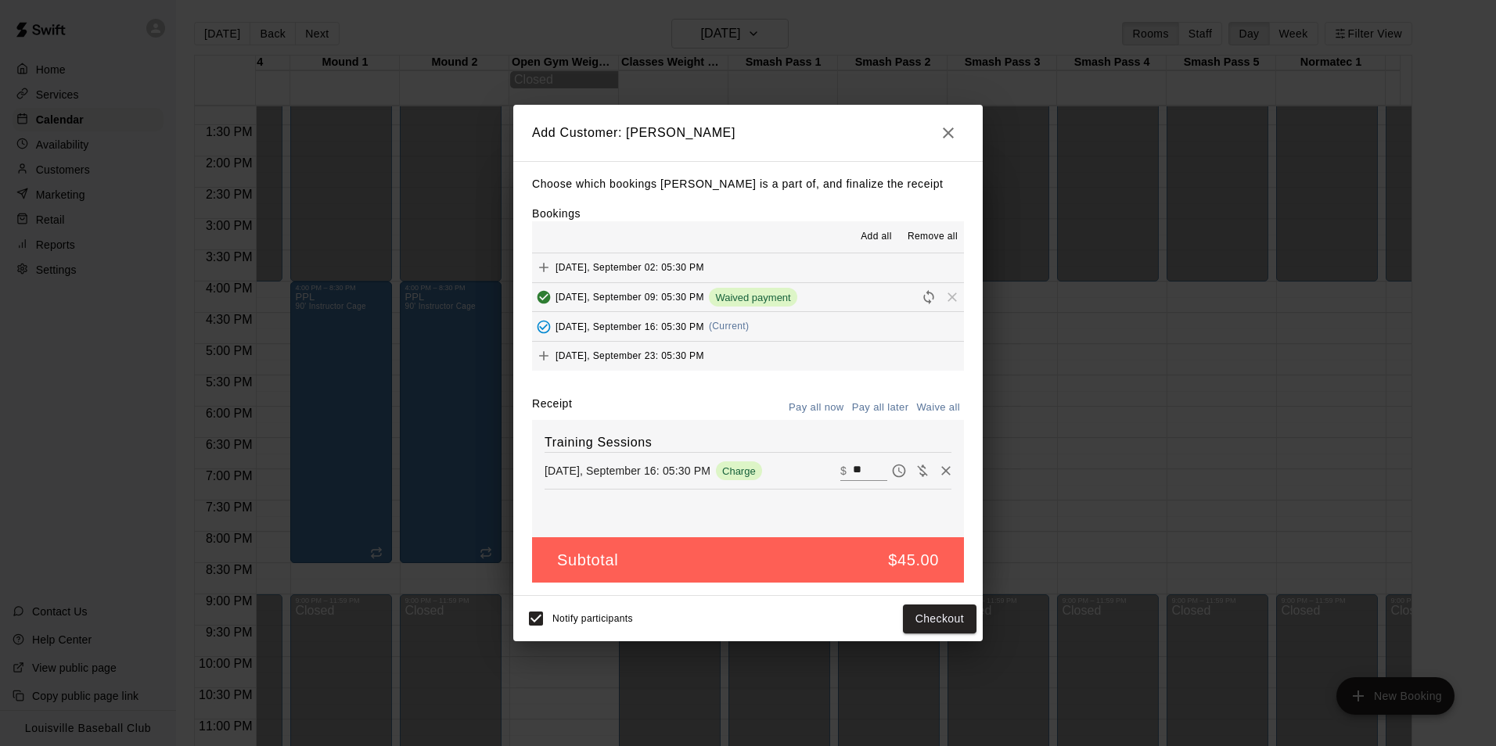
click at [858, 472] on input "**" at bounding box center [870, 471] width 34 height 20
type input "*"
click at [924, 634] on button "Add customer" at bounding box center [928, 619] width 96 height 29
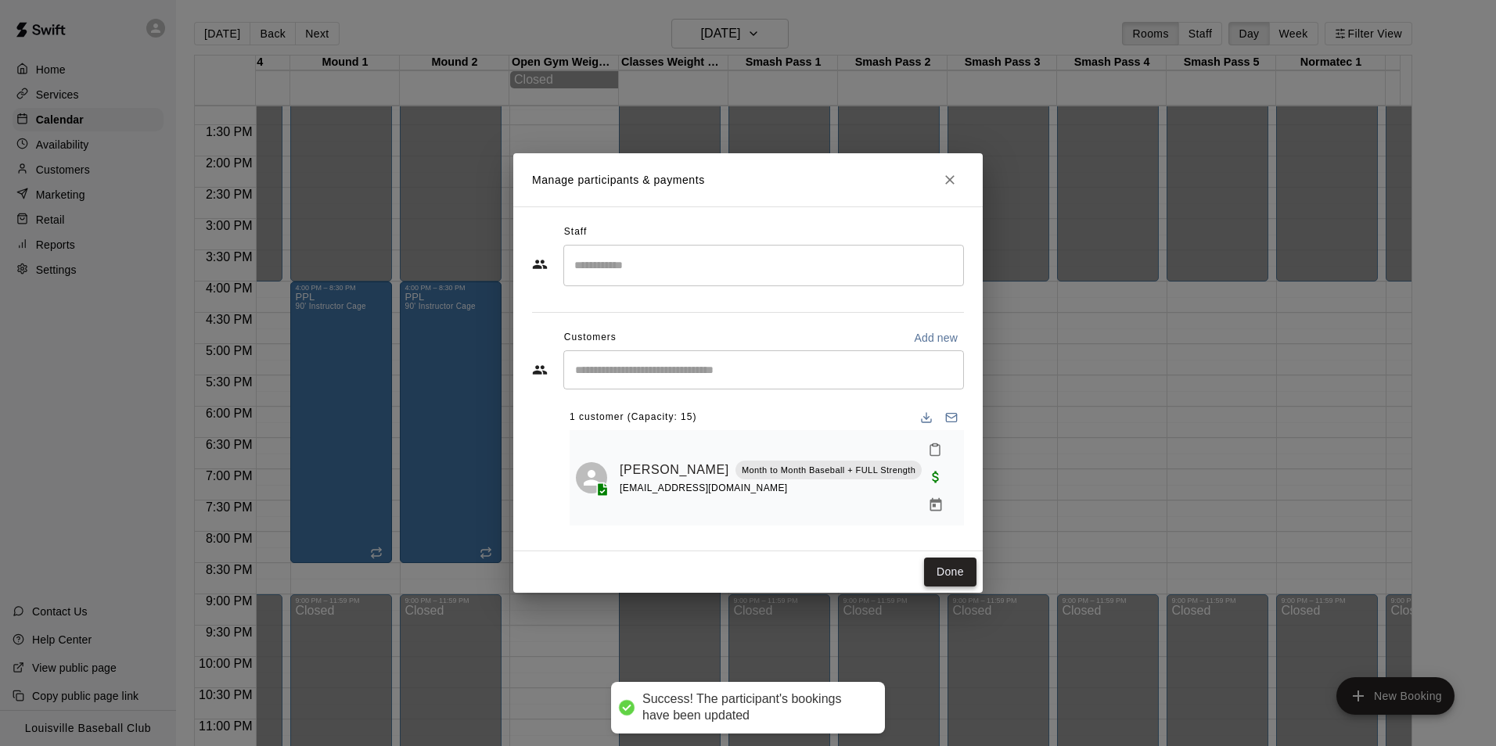
click at [950, 572] on button "Done" at bounding box center [950, 572] width 52 height 29
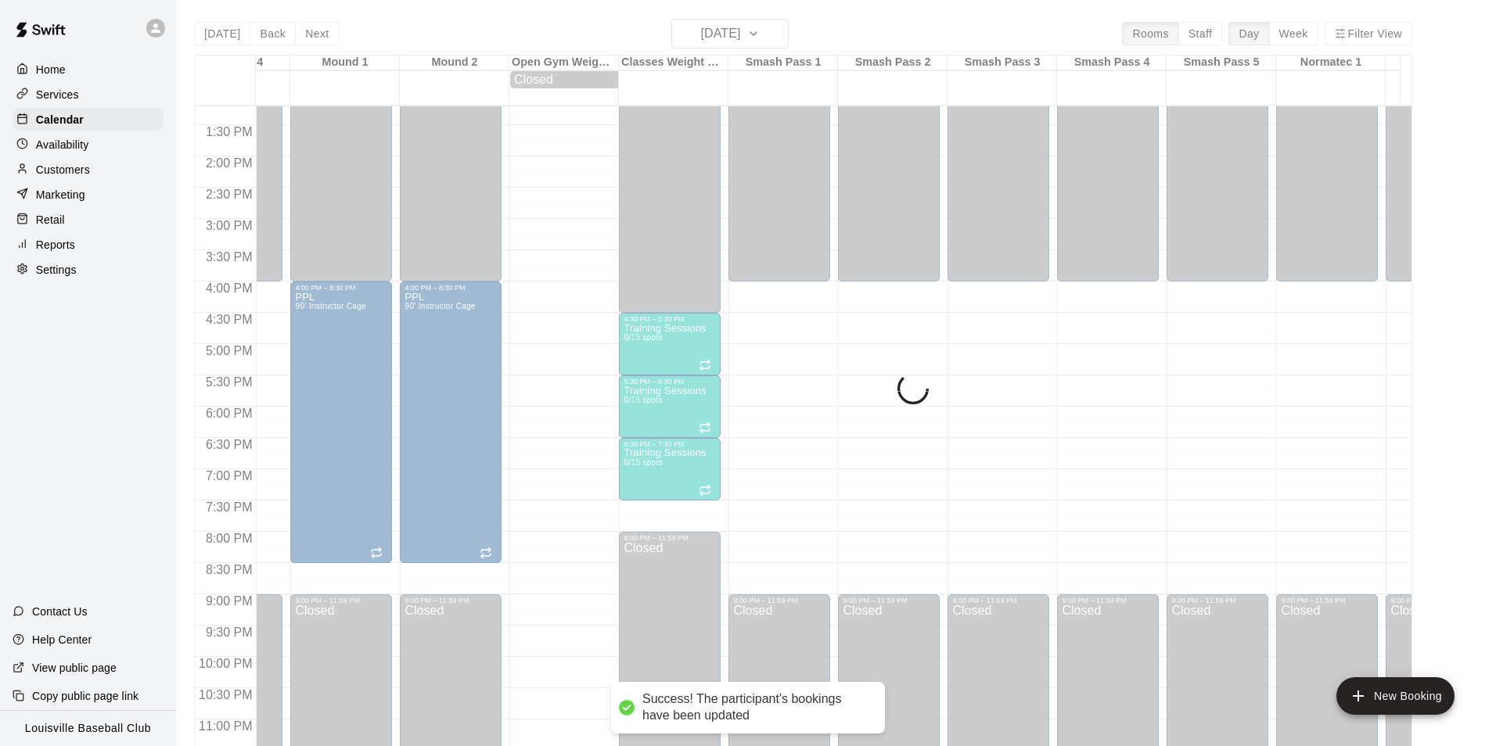
click at [959, 568] on div "12:00 AM – 4:00 PM Closed 9:00 PM – 11:59 PM Closed" at bounding box center [999, 31] width 102 height 1502
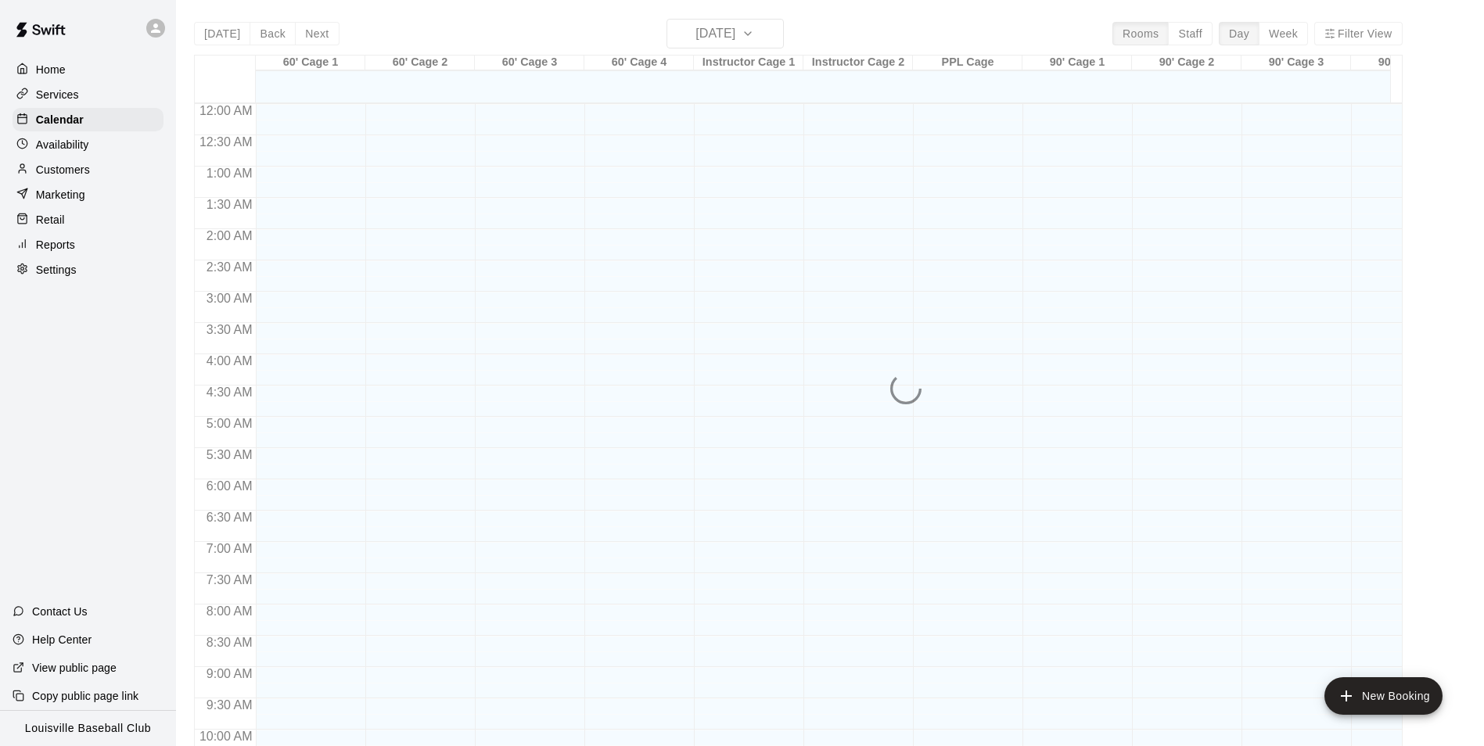
scroll to position [795, 0]
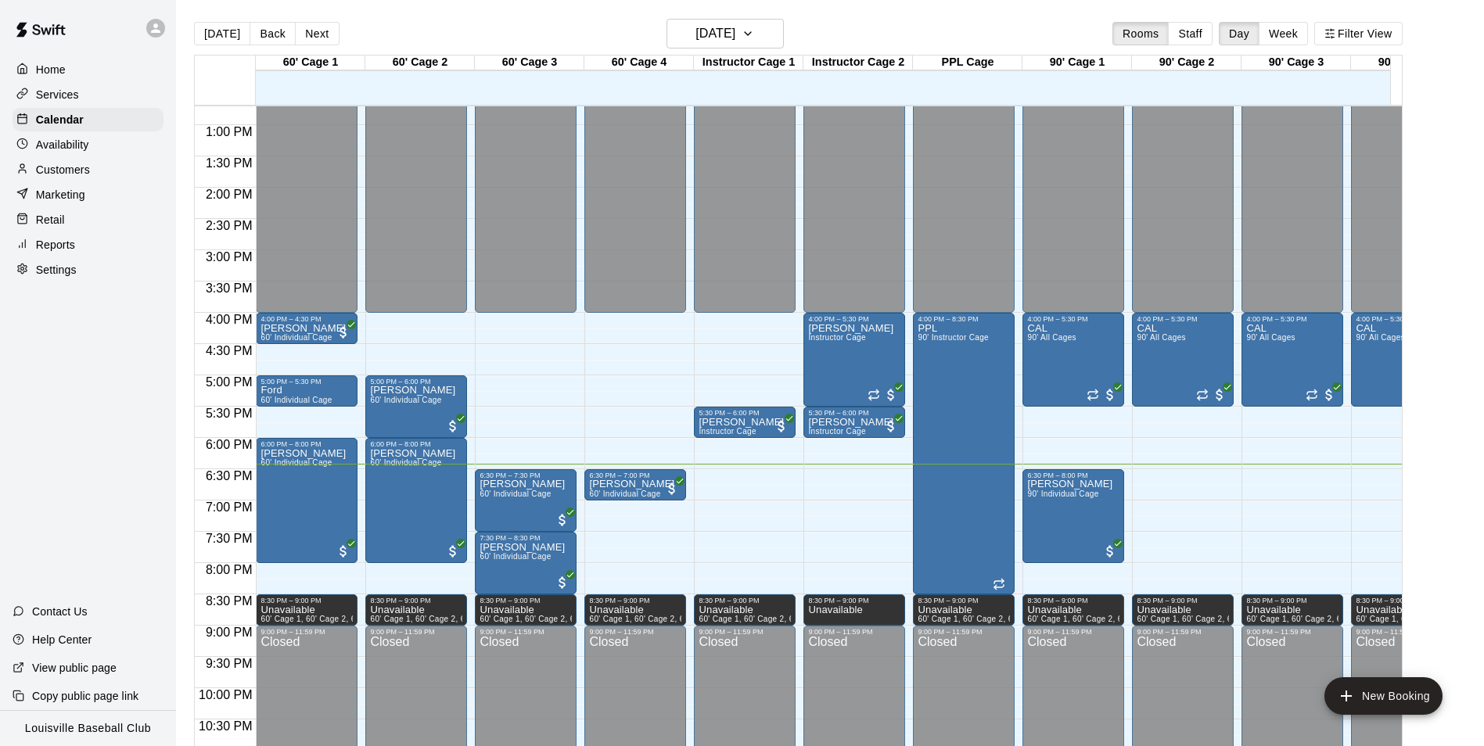
click at [61, 166] on p "Customers" at bounding box center [63, 170] width 54 height 16
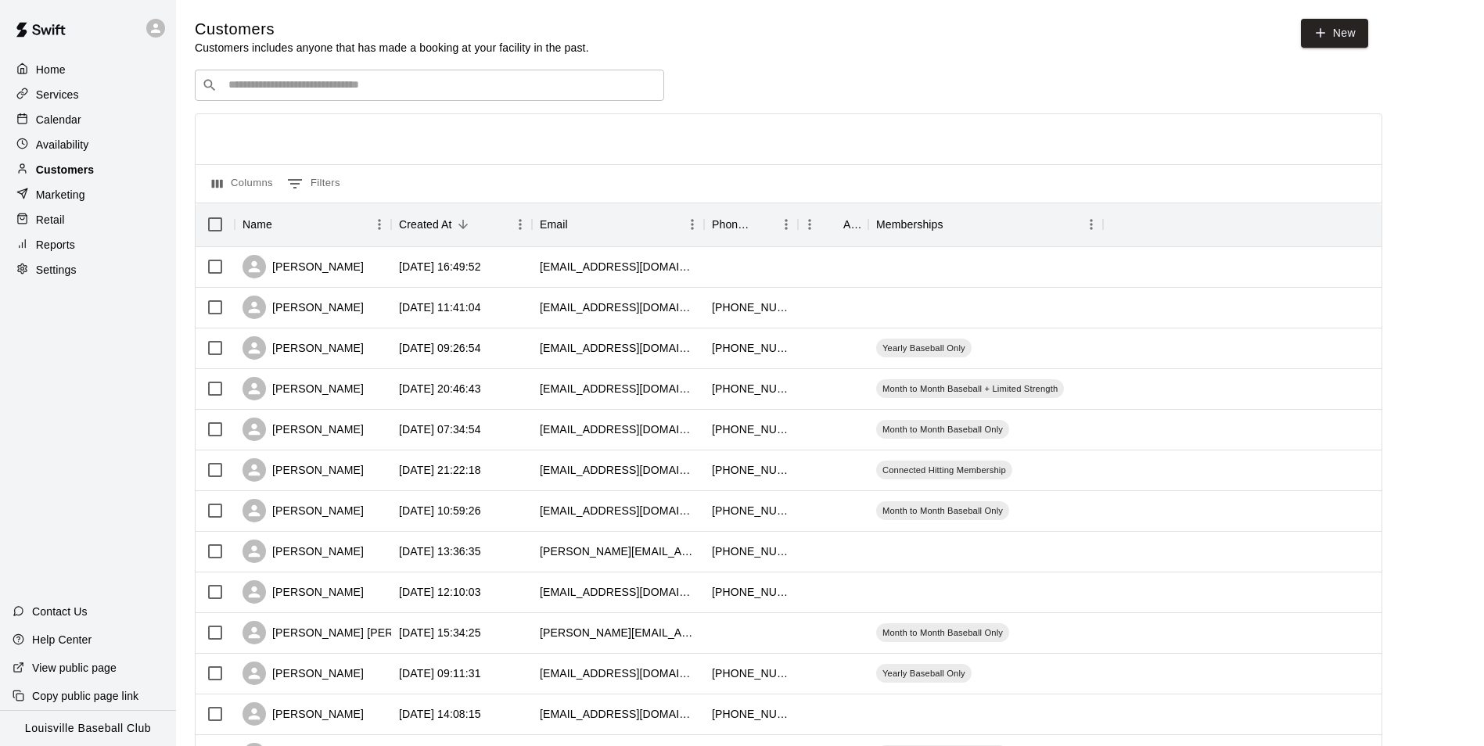
click at [322, 99] on div "​ ​" at bounding box center [429, 85] width 469 height 31
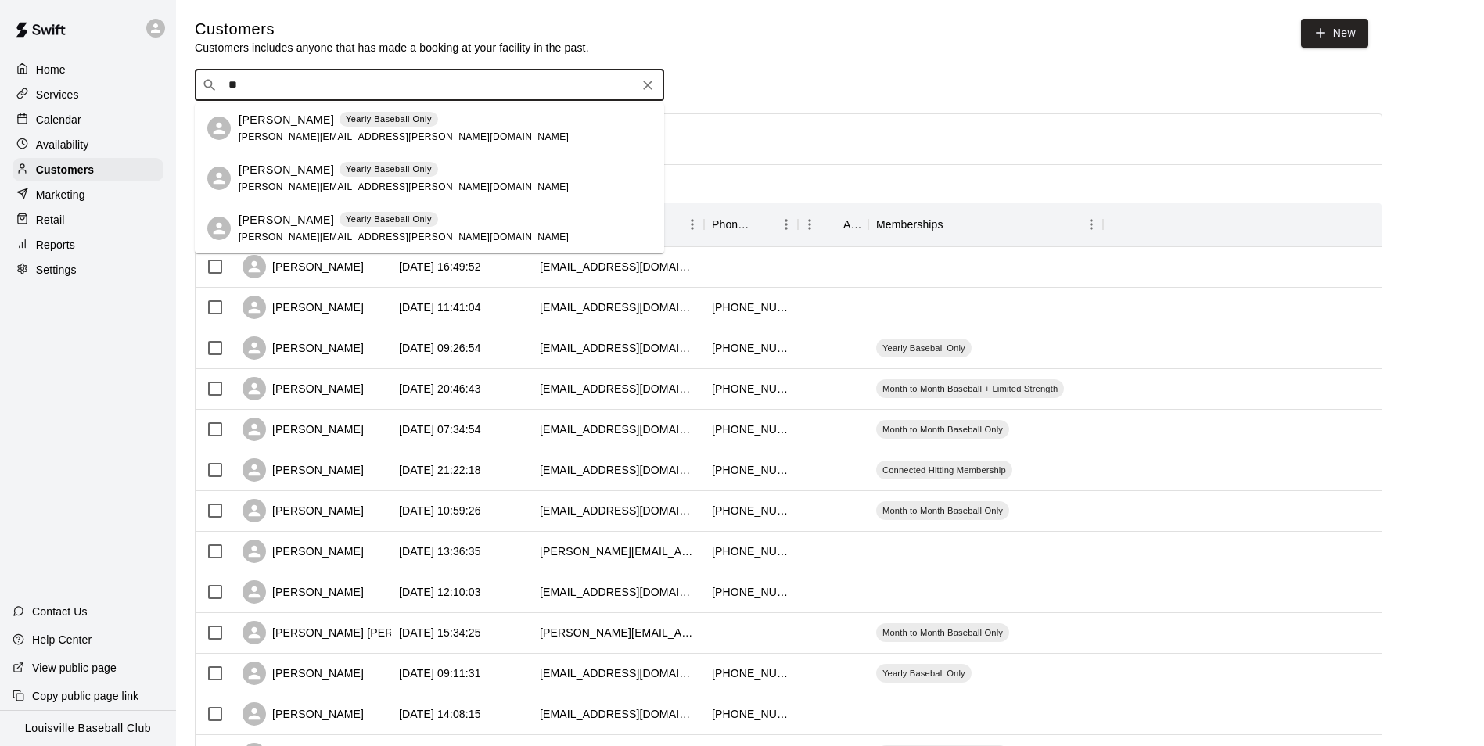
type input "*"
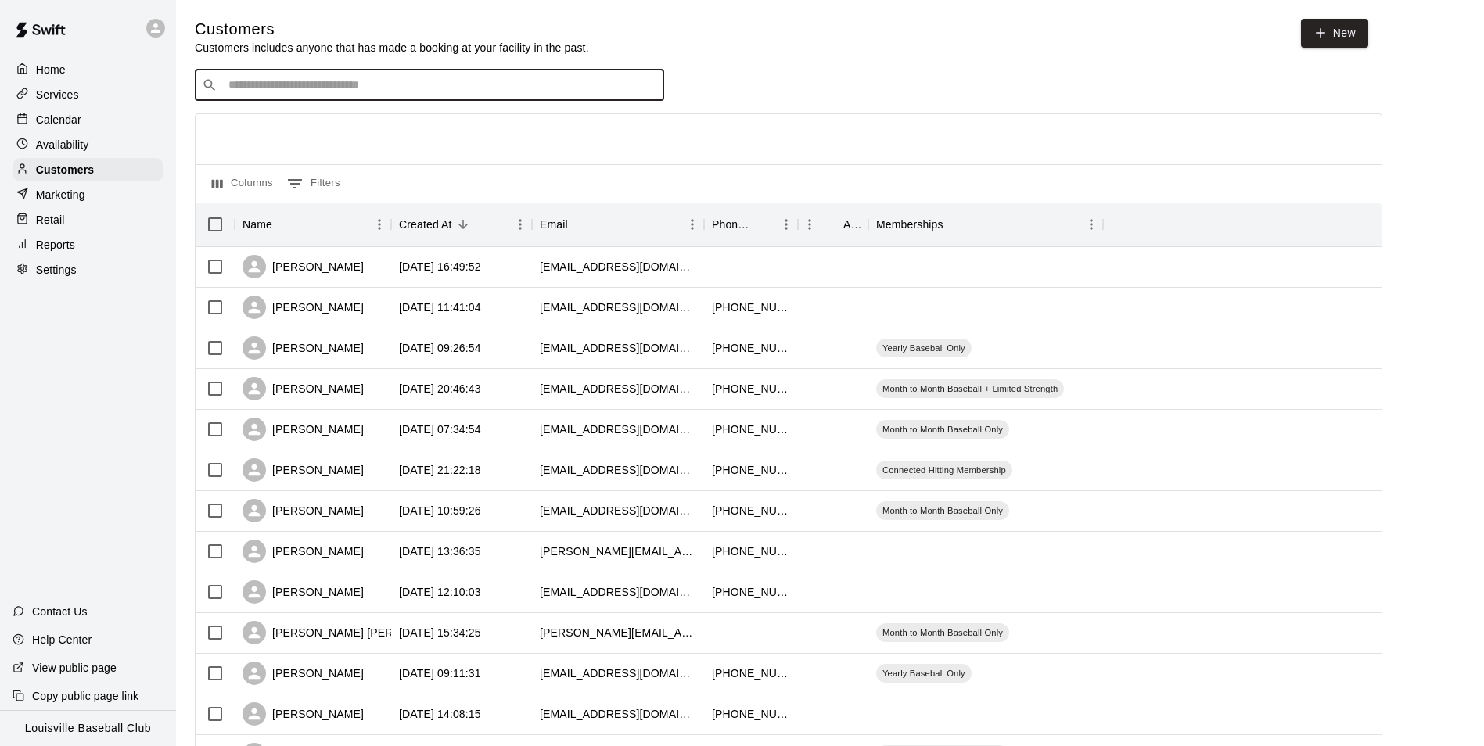
click at [92, 128] on div "Calendar" at bounding box center [88, 119] width 151 height 23
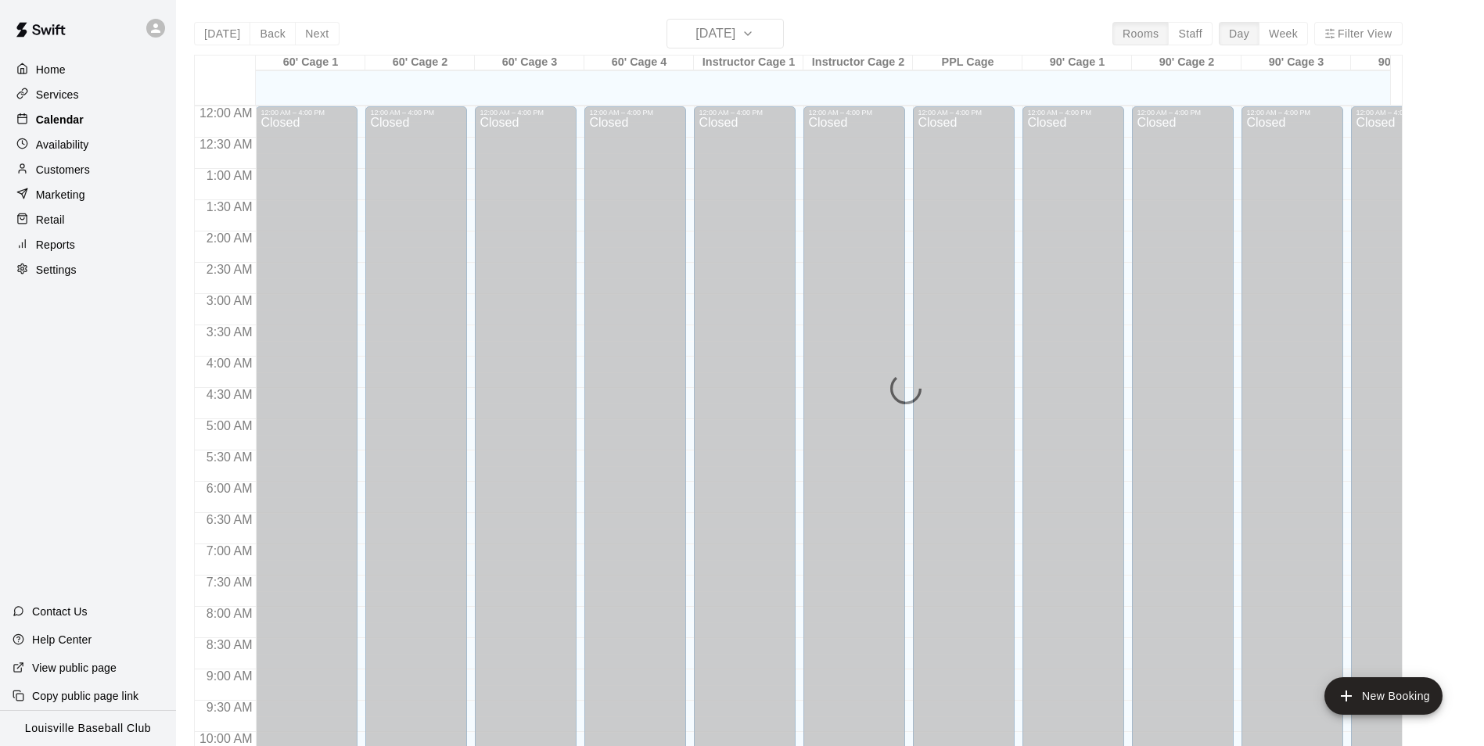
scroll to position [795, 0]
